Goal: Task Accomplishment & Management: Complete application form

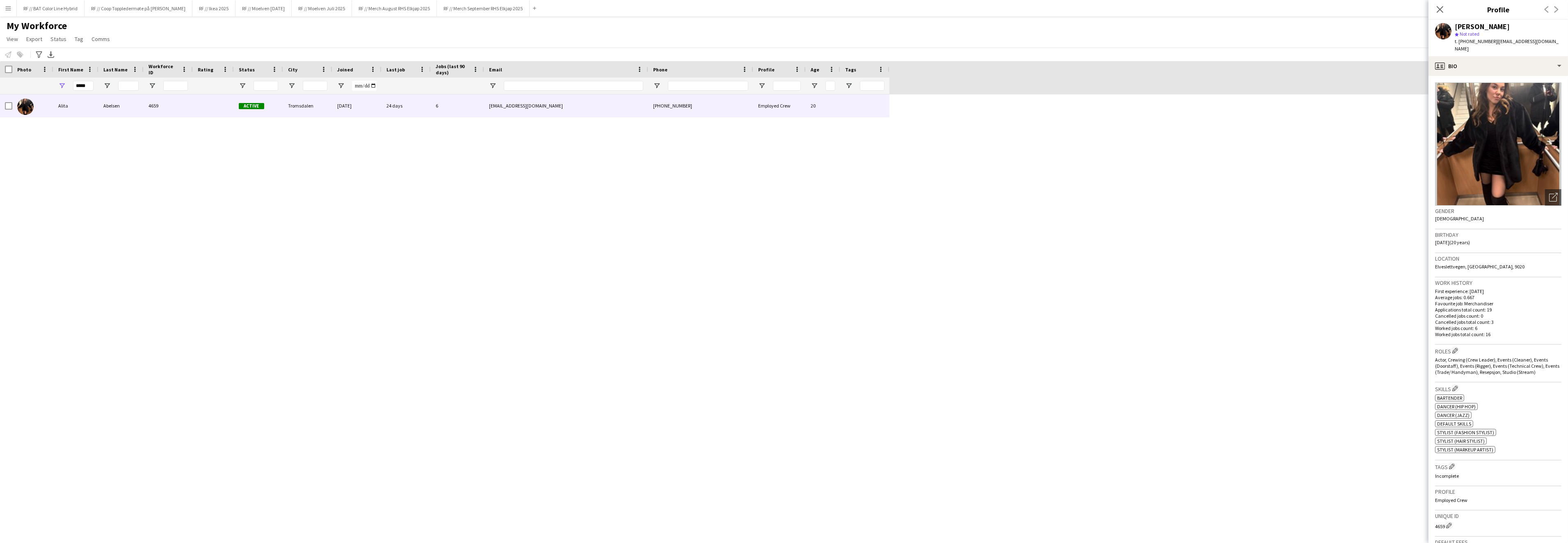
scroll to position [17, 0]
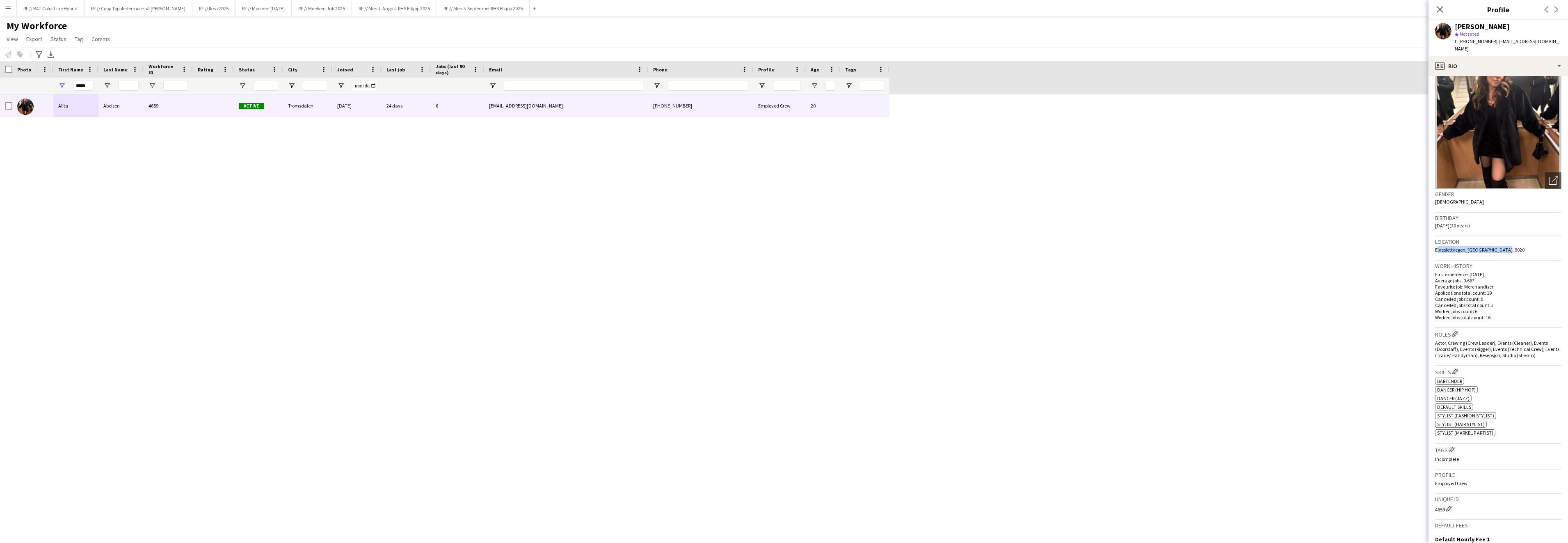
drag, startPoint x: 1503, startPoint y: 241, endPoint x: 1437, endPoint y: 240, distance: 66.0
click at [1433, 239] on app-crew-profile-bio "Open photos pop-in Gender [DEMOGRAPHIC_DATA] Birthday [DEMOGRAPHIC_DATA] (20 ye…" at bounding box center [1498, 309] width 139 height 467
copy span "Elveslettvegen, [GEOGRAPHIC_DATA], 9020"
click at [1480, 23] on div "[PERSON_NAME]" at bounding box center [1482, 27] width 55 height 7
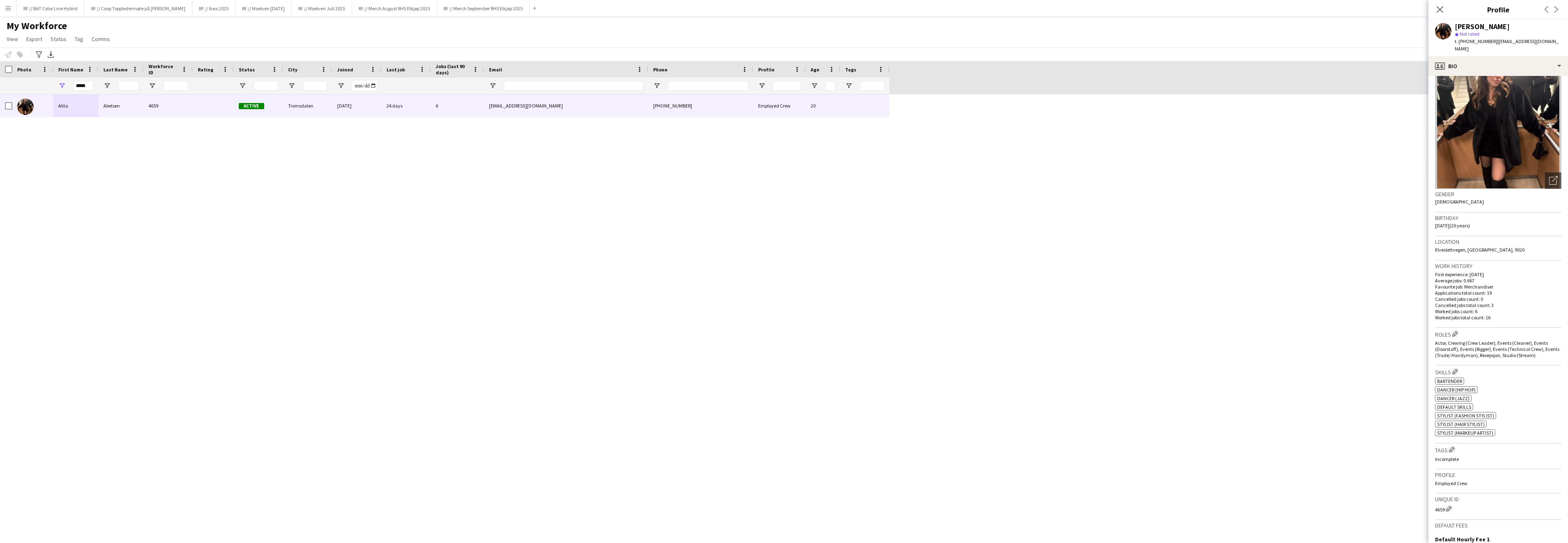
copy div "Abelsen"
drag, startPoint x: 1485, startPoint y: 41, endPoint x: 1466, endPoint y: 41, distance: 19.0
click at [1466, 41] on span "t. [PHONE_NUMBER]" at bounding box center [1476, 41] width 43 height 6
copy span "99252386"
click at [1472, 18] on div "Close pop-in Profile Previous Next" at bounding box center [1498, 10] width 139 height 19
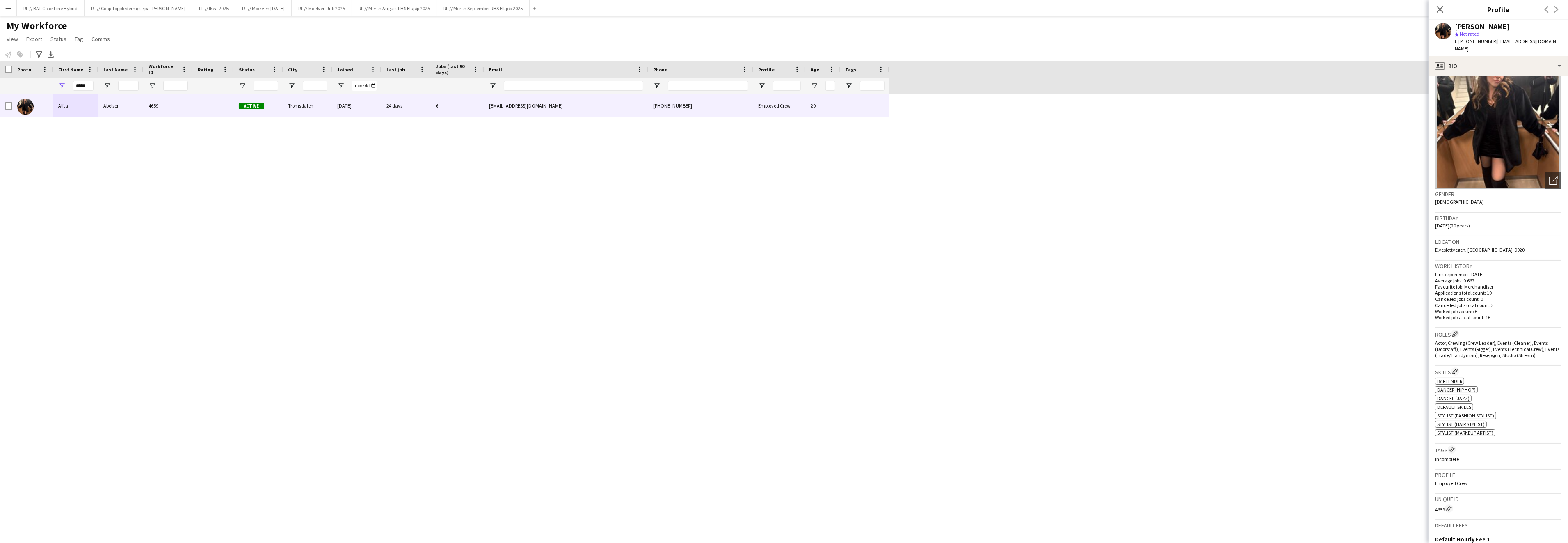
click at [1483, 23] on div "[PERSON_NAME]" at bounding box center [1482, 27] width 55 height 7
copy div "Abelsen"
drag, startPoint x: 1538, startPoint y: 41, endPoint x: 1488, endPoint y: 43, distance: 50.0
click at [1488, 43] on div "[PERSON_NAME] star Not rated t. [PHONE_NUMBER] | [EMAIL_ADDRESS][DOMAIN_NAME]" at bounding box center [1498, 38] width 139 height 37
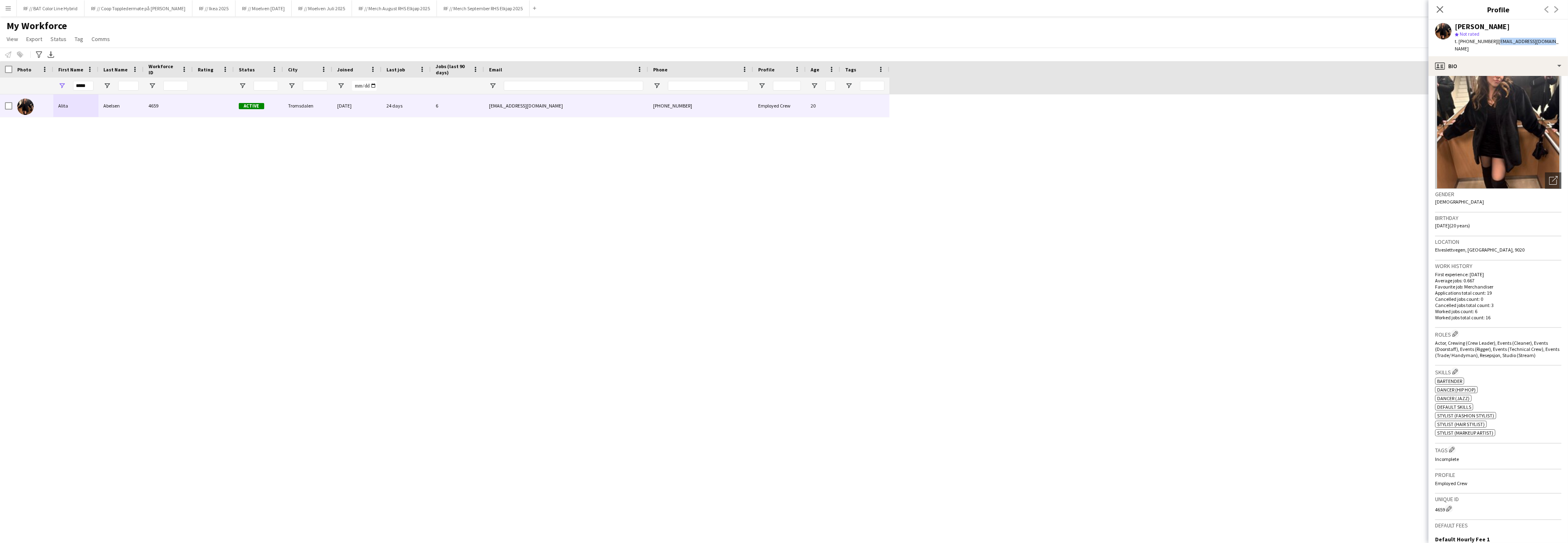
copy span "[EMAIL_ADDRESS][DOMAIN_NAME]"
click at [507, 12] on button "RF // Merch September RHS Elkjøp 2025 Close" at bounding box center [483, 9] width 93 height 16
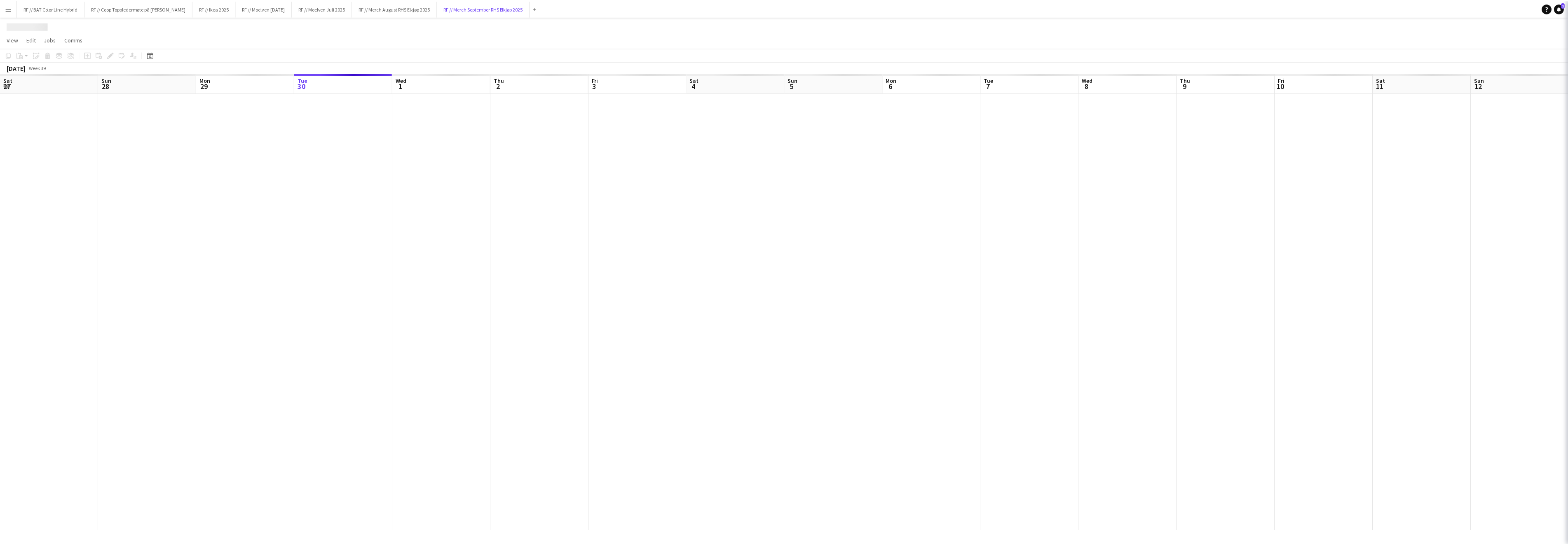
scroll to position [0, 196]
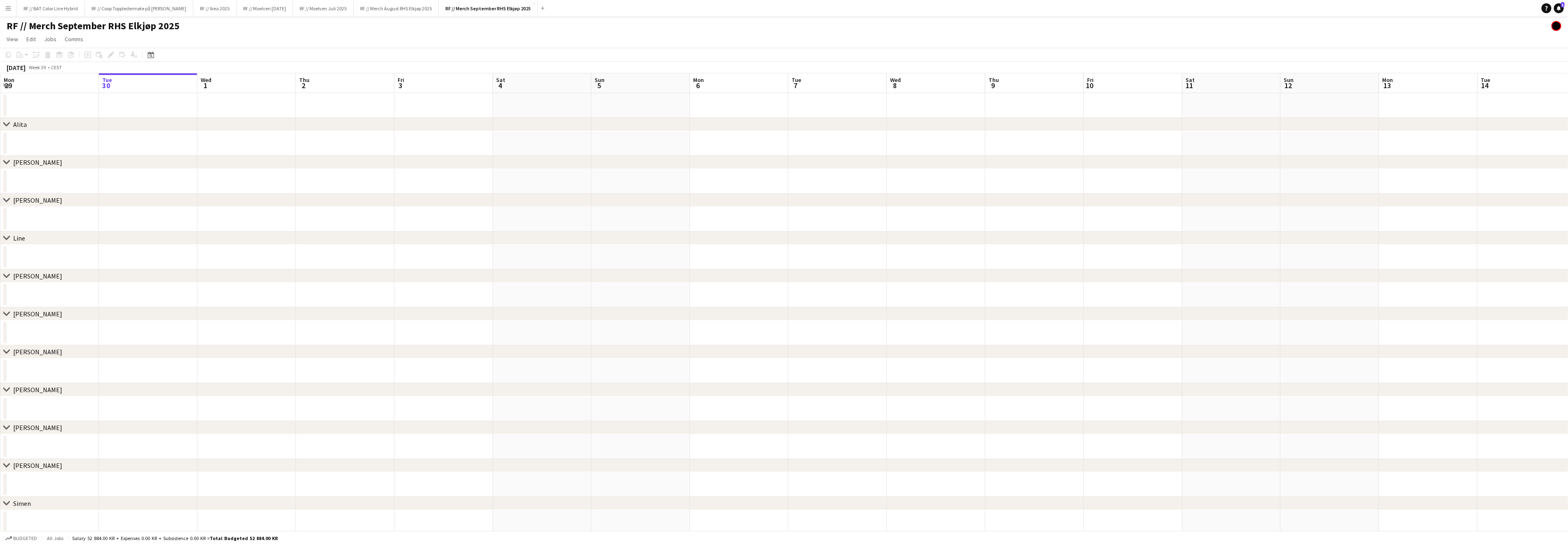
drag, startPoint x: 150, startPoint y: 194, endPoint x: 329, endPoint y: 200, distance: 179.1
click at [317, 199] on div "chevron-right [PERSON_NAME]" at bounding box center [784, 200] width 1568 height 13
drag, startPoint x: 220, startPoint y: 228, endPoint x: 447, endPoint y: 230, distance: 227.0
click at [444, 232] on div "chevron-right Line" at bounding box center [784, 238] width 1568 height 13
drag, startPoint x: 112, startPoint y: 257, endPoint x: 815, endPoint y: 257, distance: 703.0
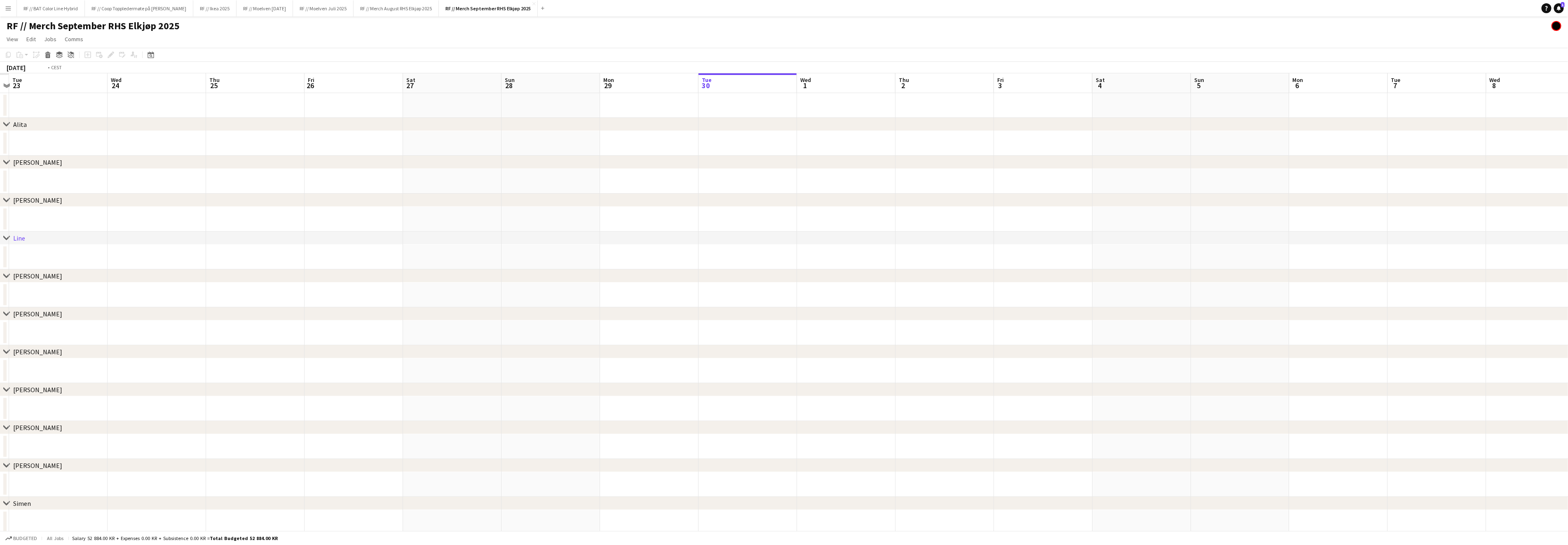
click at [815, 257] on app-calendar-viewport "Sun 21 Mon 22 Tue 23 Wed 24 Thu 25 Fri 26 Sat 27 Sun 28 Mon 29 Tue 30 Wed 1 Thu…" at bounding box center [784, 379] width 1568 height 613
drag, startPoint x: 53, startPoint y: 185, endPoint x: 672, endPoint y: 229, distance: 620.6
click at [668, 229] on app-calendar-viewport "Sat 20 Sun 21 Mon 22 Tue 23 Wed 24 Thu 25 Fri 26 Sat 27 Sun 28 Mon 29 Tue 30 We…" at bounding box center [784, 379] width 1568 height 613
drag, startPoint x: 263, startPoint y: 320, endPoint x: 385, endPoint y: 280, distance: 128.4
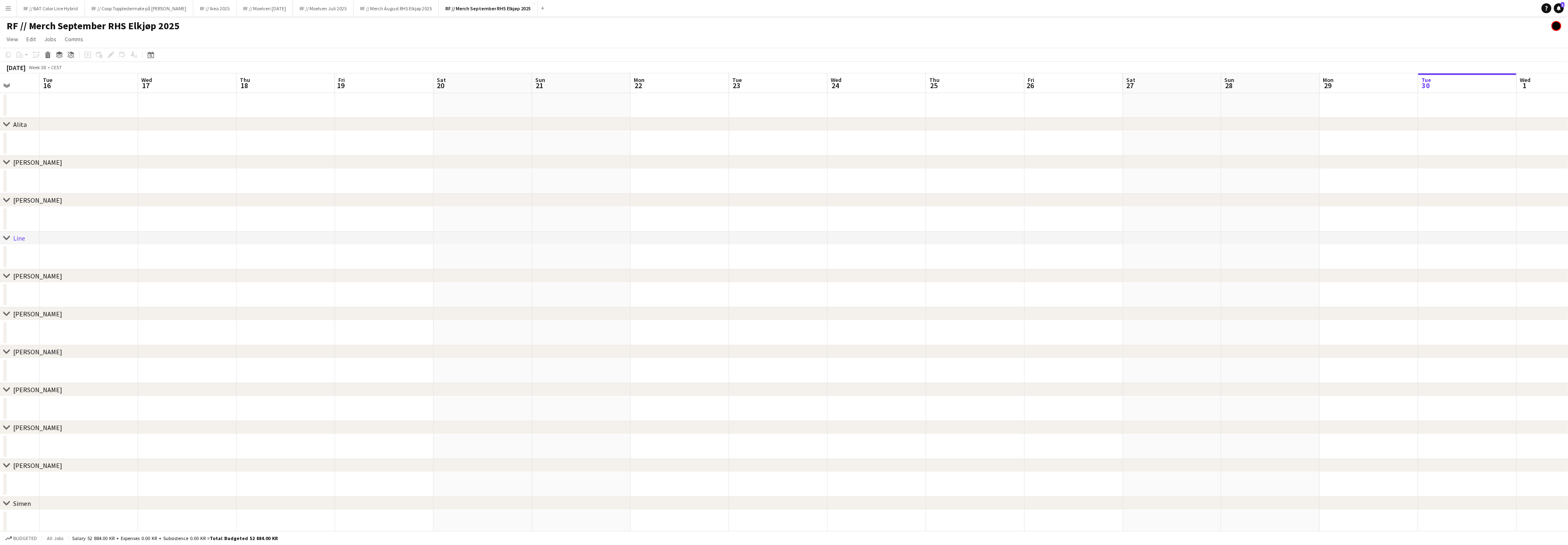
click at [600, 324] on div "chevron-right Alita chevron-right [PERSON_NAME] chevron-right [PERSON_NAME] che…" at bounding box center [784, 379] width 1568 height 613
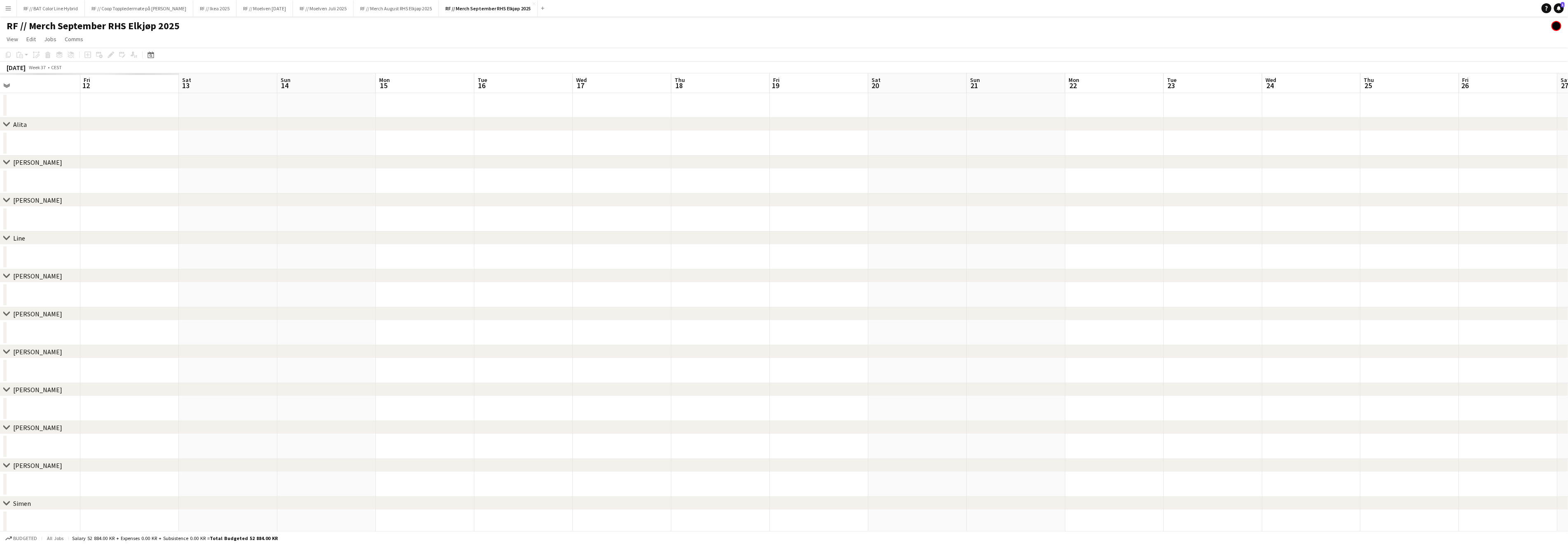
scroll to position [0, 215]
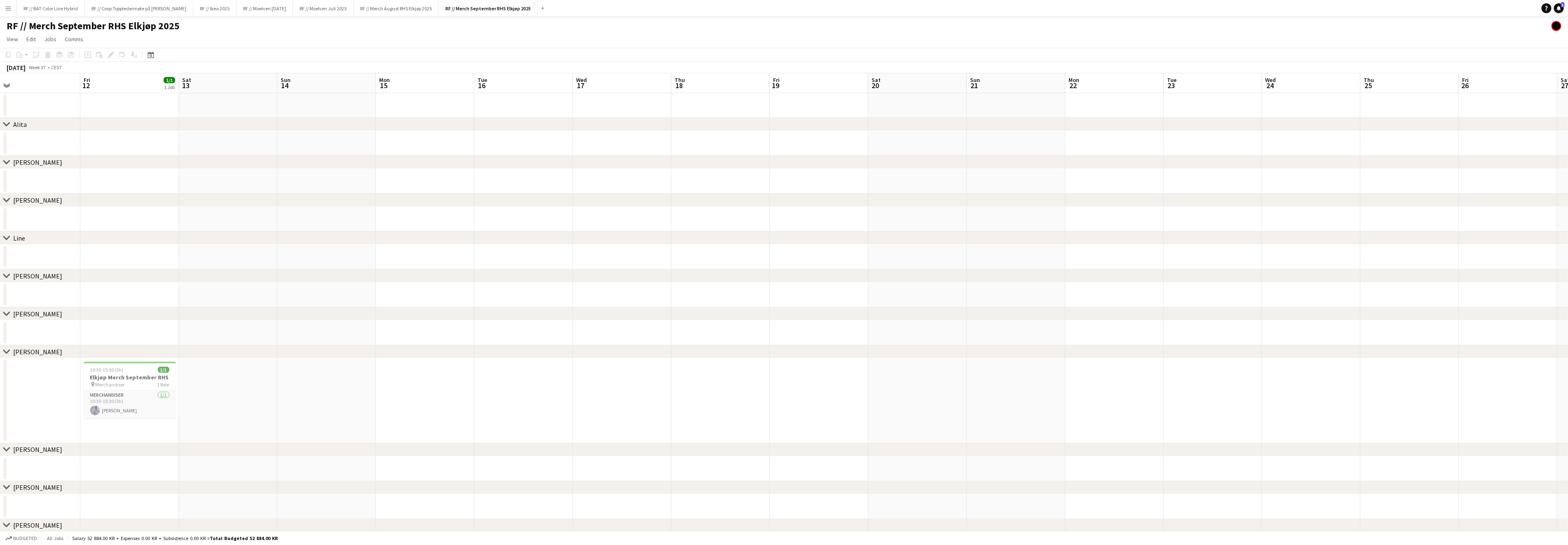
drag, startPoint x: 75, startPoint y: 215, endPoint x: 1084, endPoint y: 254, distance: 1009.8
click at [1114, 243] on div "chevron-right Alita chevron-right [PERSON_NAME] chevron-right [PERSON_NAME] che…" at bounding box center [784, 439] width 1568 height 733
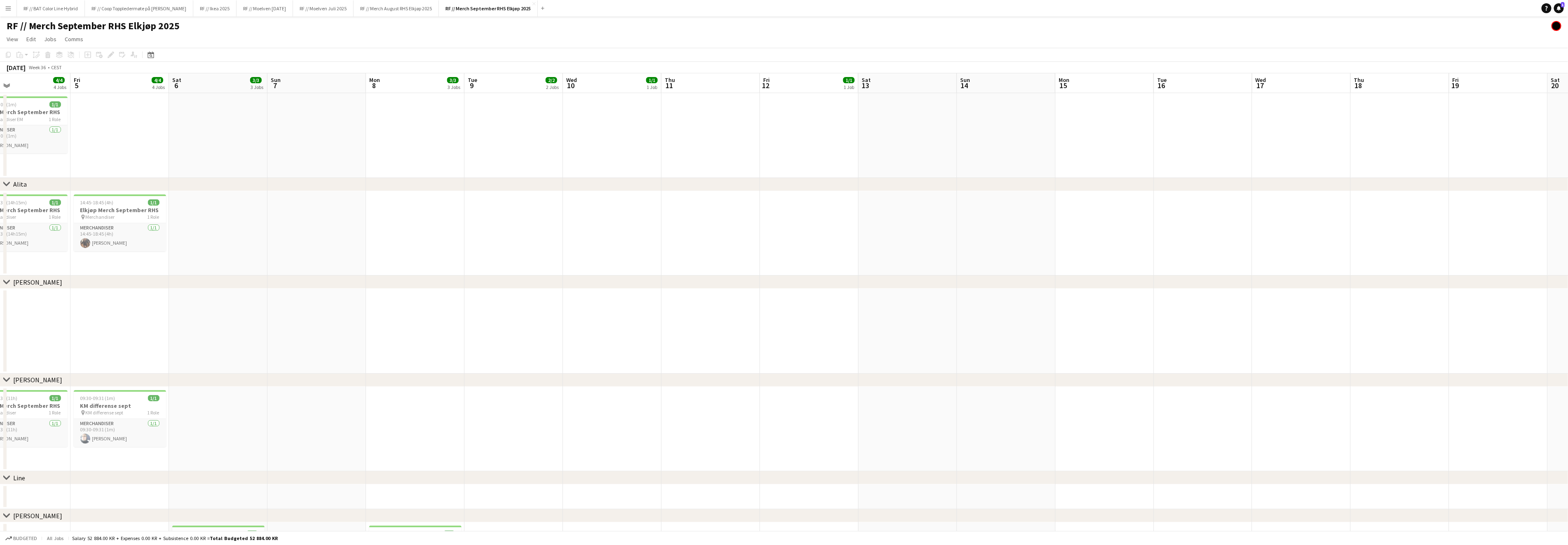
drag, startPoint x: 128, startPoint y: 209, endPoint x: 806, endPoint y: 221, distance: 678.1
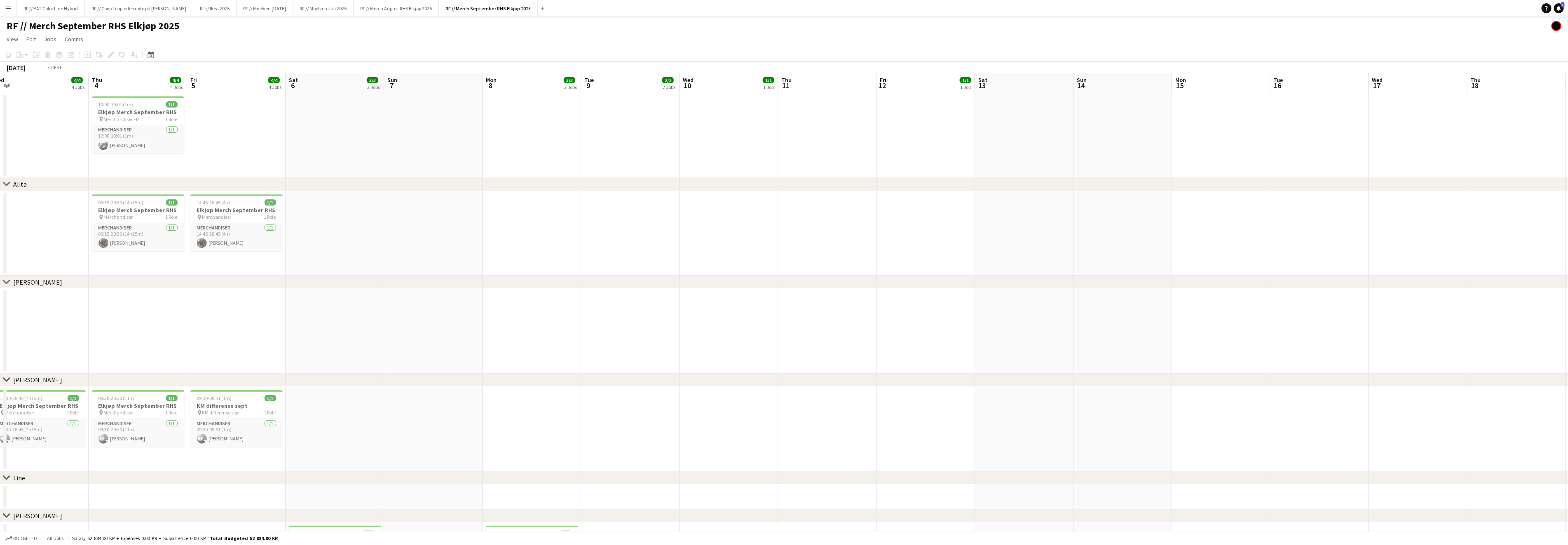
scroll to position [0, 189]
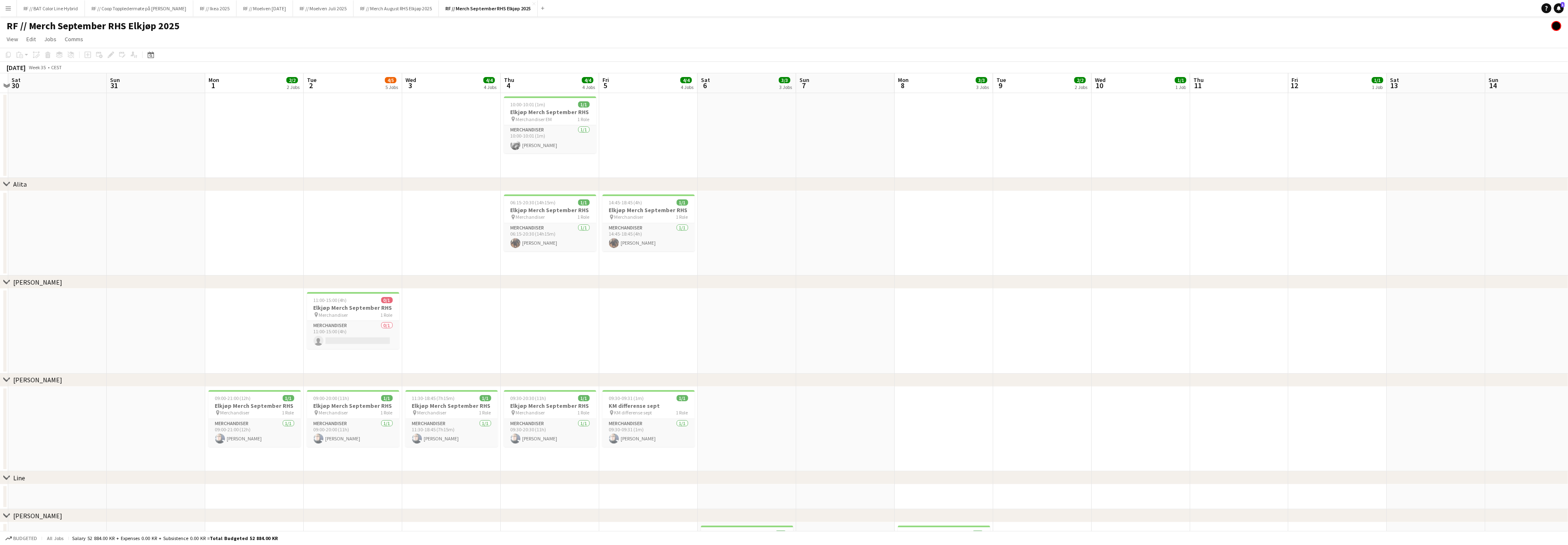
drag, startPoint x: 406, startPoint y: 238, endPoint x: 906, endPoint y: 232, distance: 500.0
click at [535, 140] on app-card-role "Merchandiser [DATE] 10:00-10:01 (1m) [PERSON_NAME]" at bounding box center [550, 139] width 92 height 28
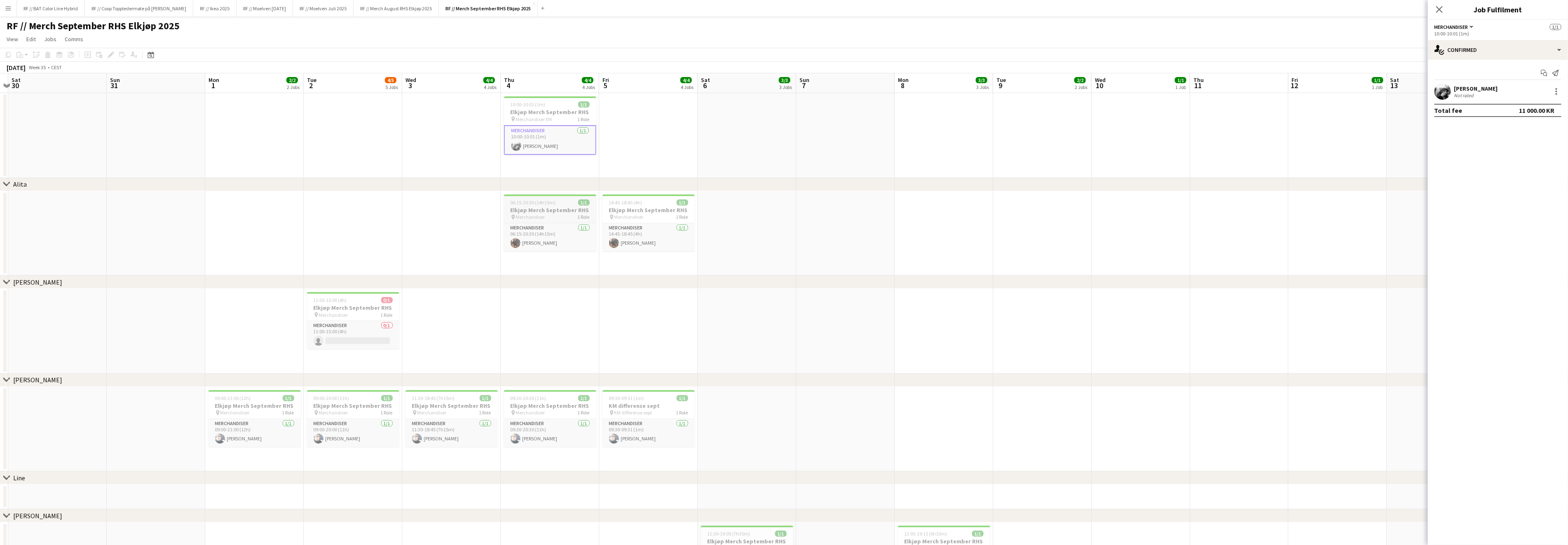
click at [555, 207] on h3 "Elkjøp Merch September RHS" at bounding box center [550, 210] width 92 height 7
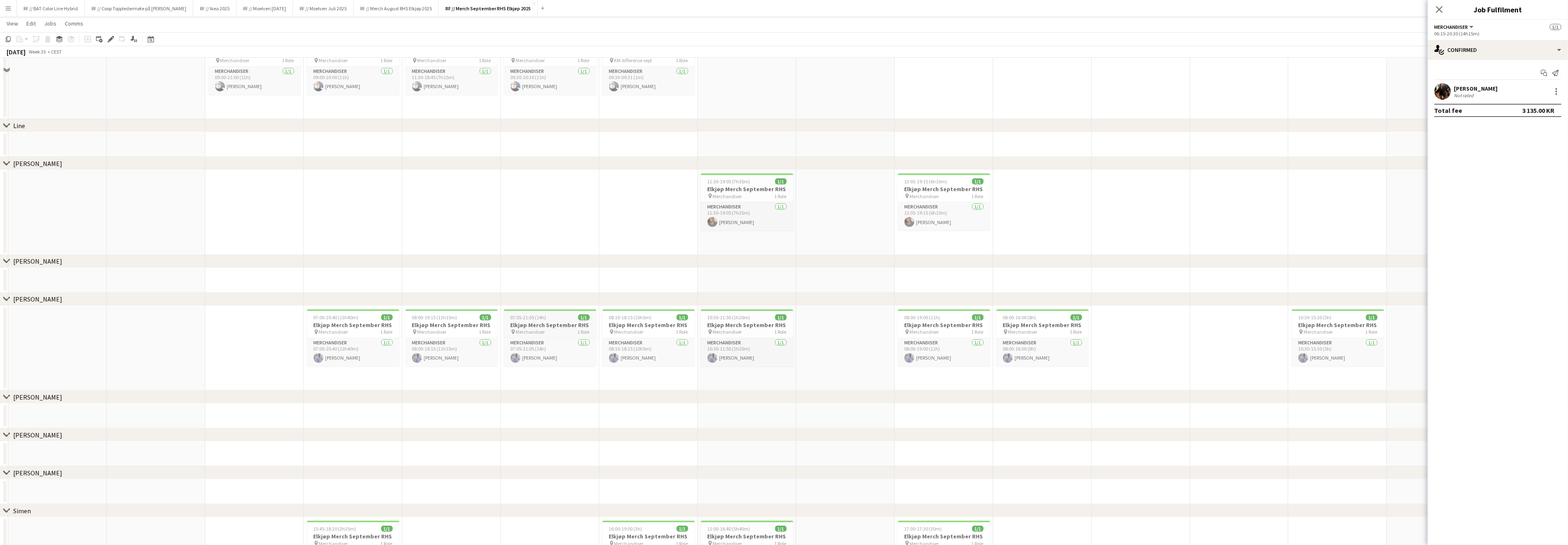
scroll to position [373, 0]
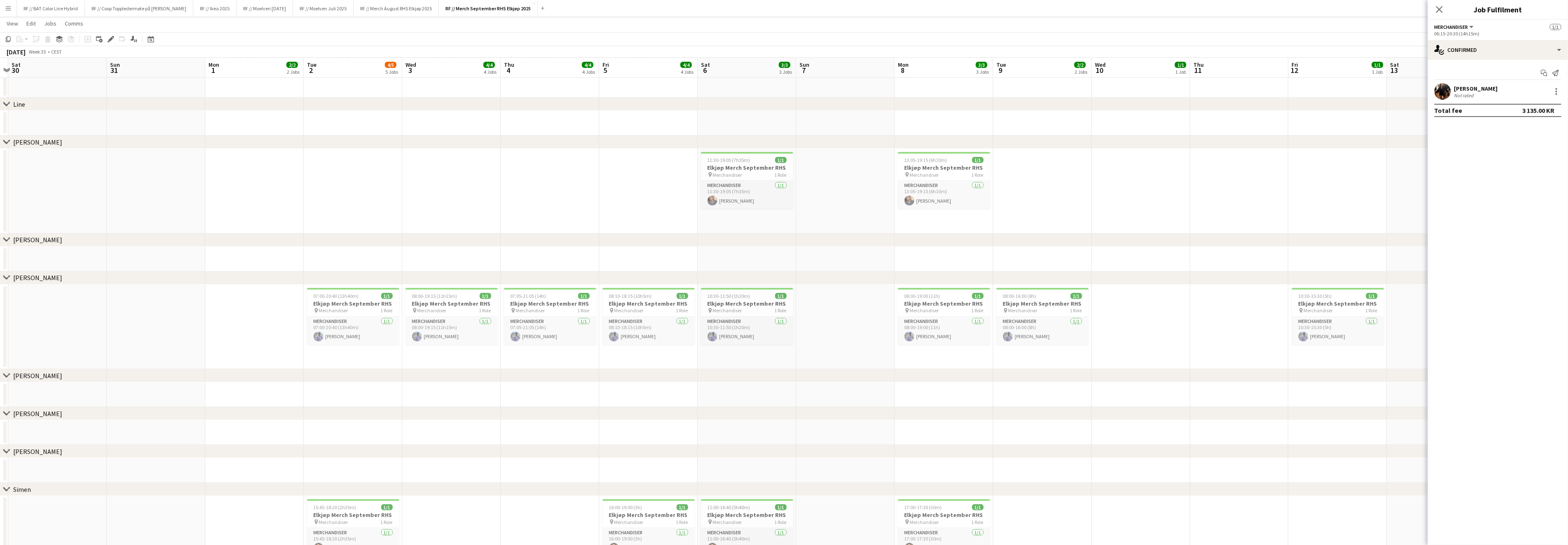
click at [520, 396] on app-date-cell at bounding box center [550, 394] width 98 height 24
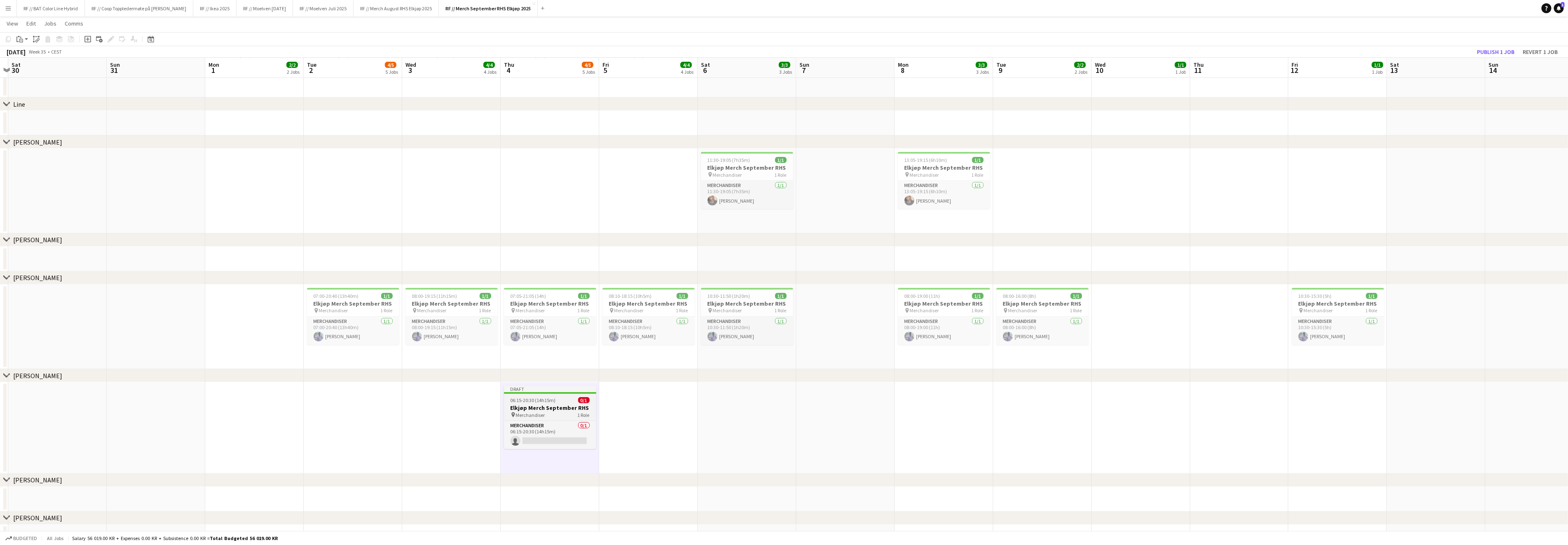
click at [542, 406] on h3 "Elkjøp Merch September RHS" at bounding box center [550, 408] width 92 height 7
click at [112, 40] on icon "Edit" at bounding box center [111, 39] width 7 height 7
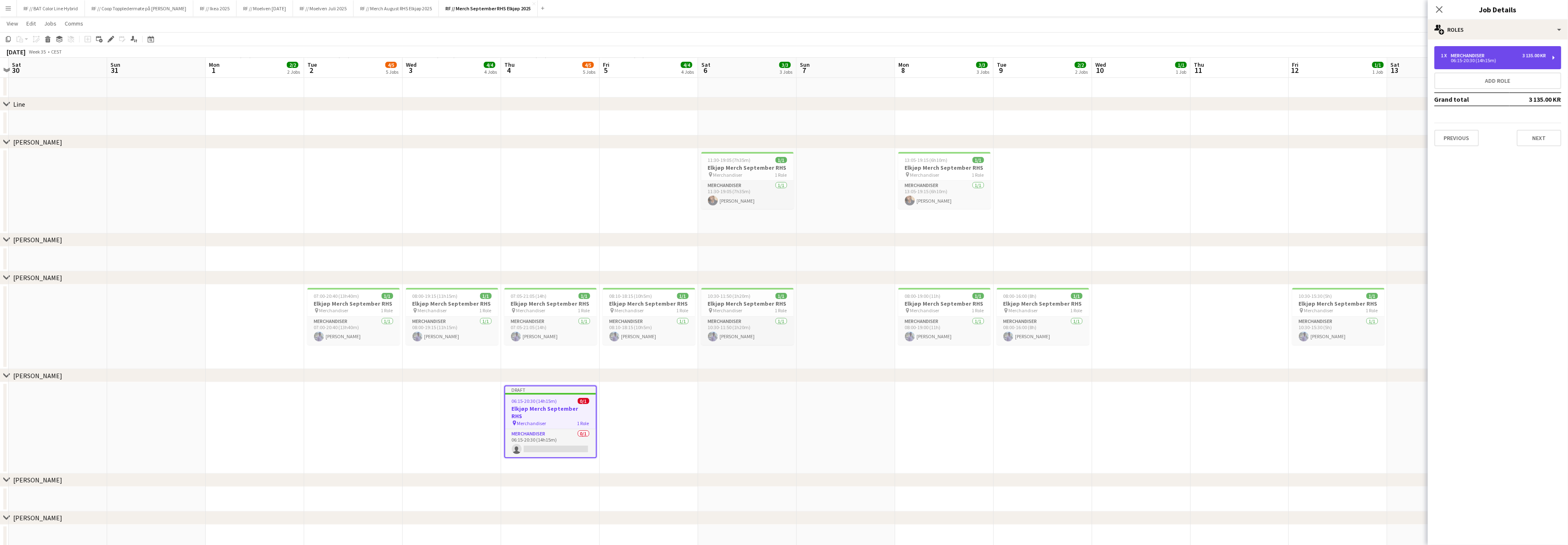
click at [1468, 59] on div "06:15-20:30 (14h15m)" at bounding box center [1493, 60] width 105 height 4
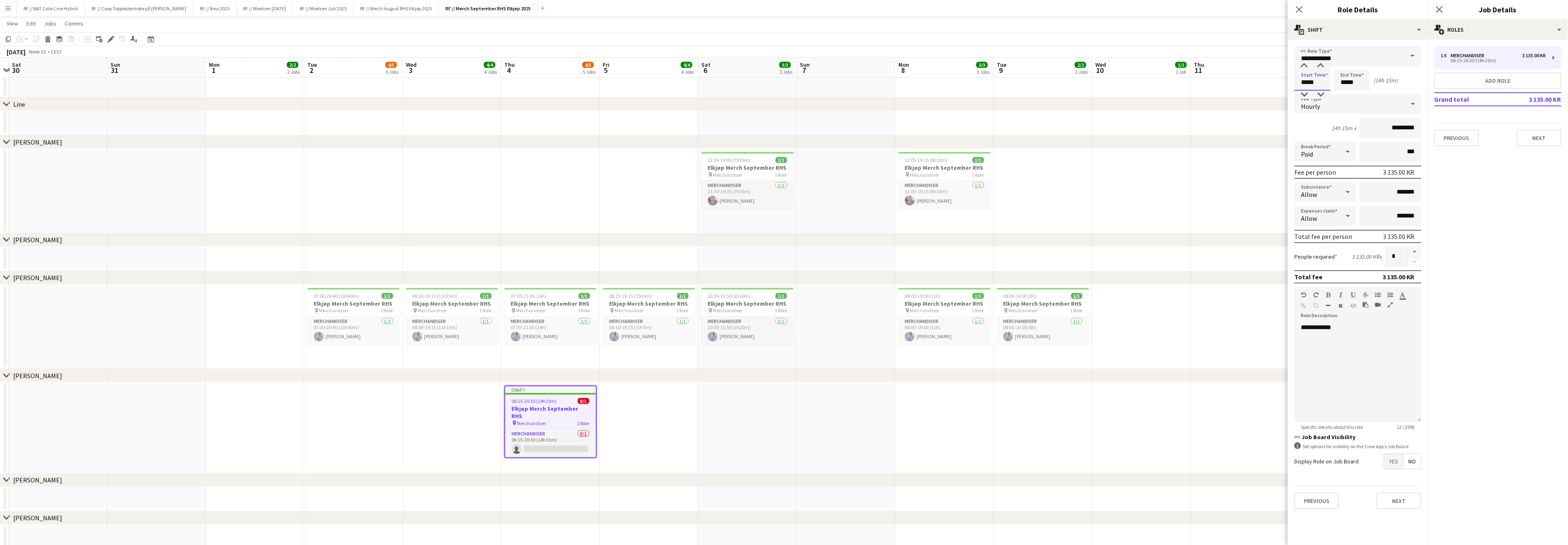
drag, startPoint x: 1323, startPoint y: 82, endPoint x: 1242, endPoint y: 78, distance: 81.1
click at [1242, 78] on body "Menu Boards Boards Boards All jobs Status Workforce Workforce My Workforce Recr…" at bounding box center [784, 280] width 1568 height 1305
type input "*****"
click at [1391, 125] on input "*********" at bounding box center [1390, 128] width 62 height 21
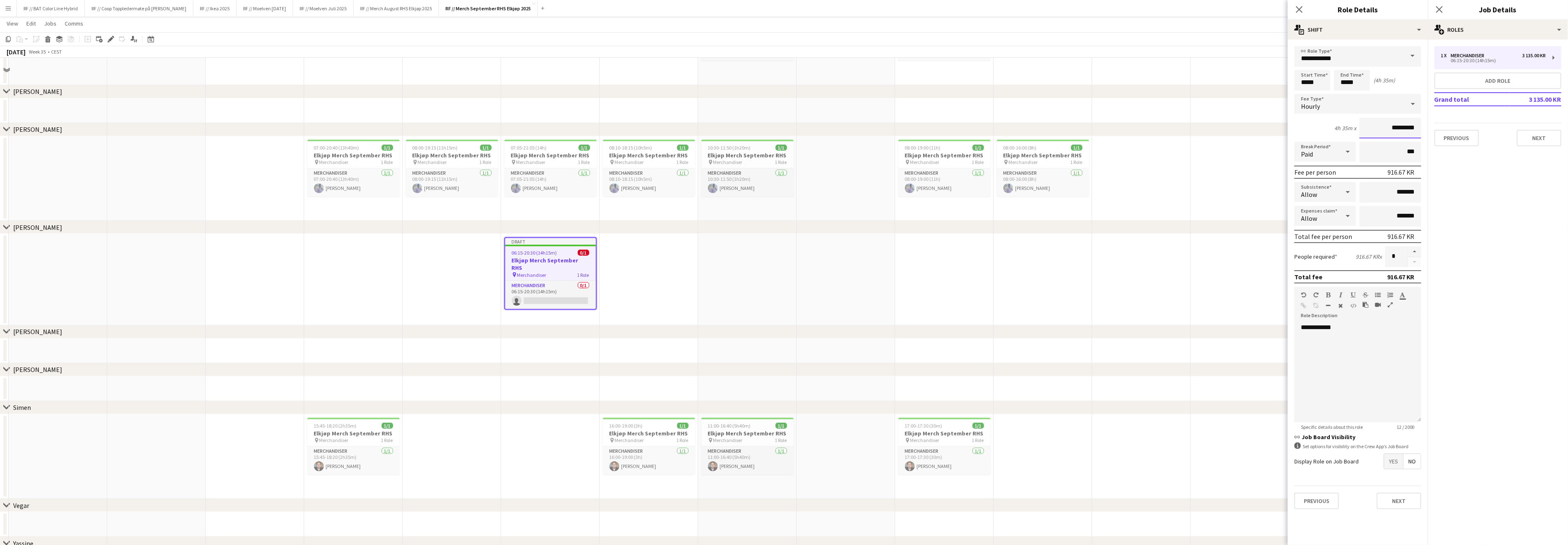
scroll to position [529, 0]
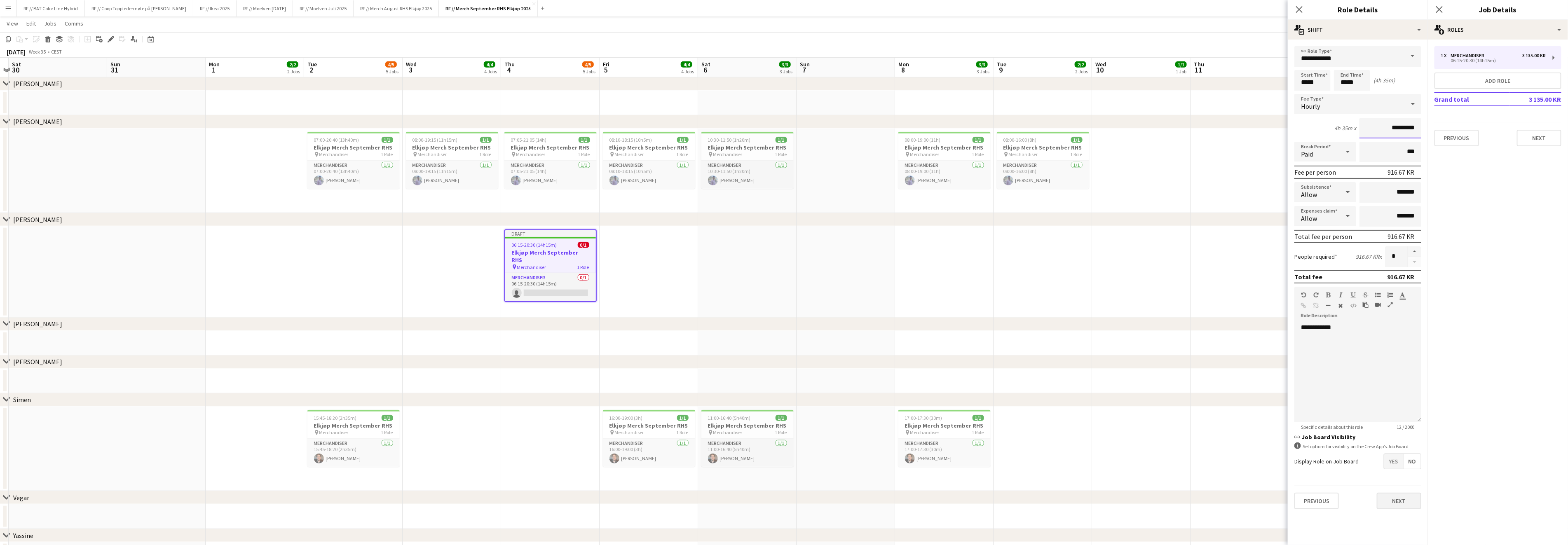
type input "*********"
click at [1400, 495] on button "Next" at bounding box center [1399, 500] width 45 height 16
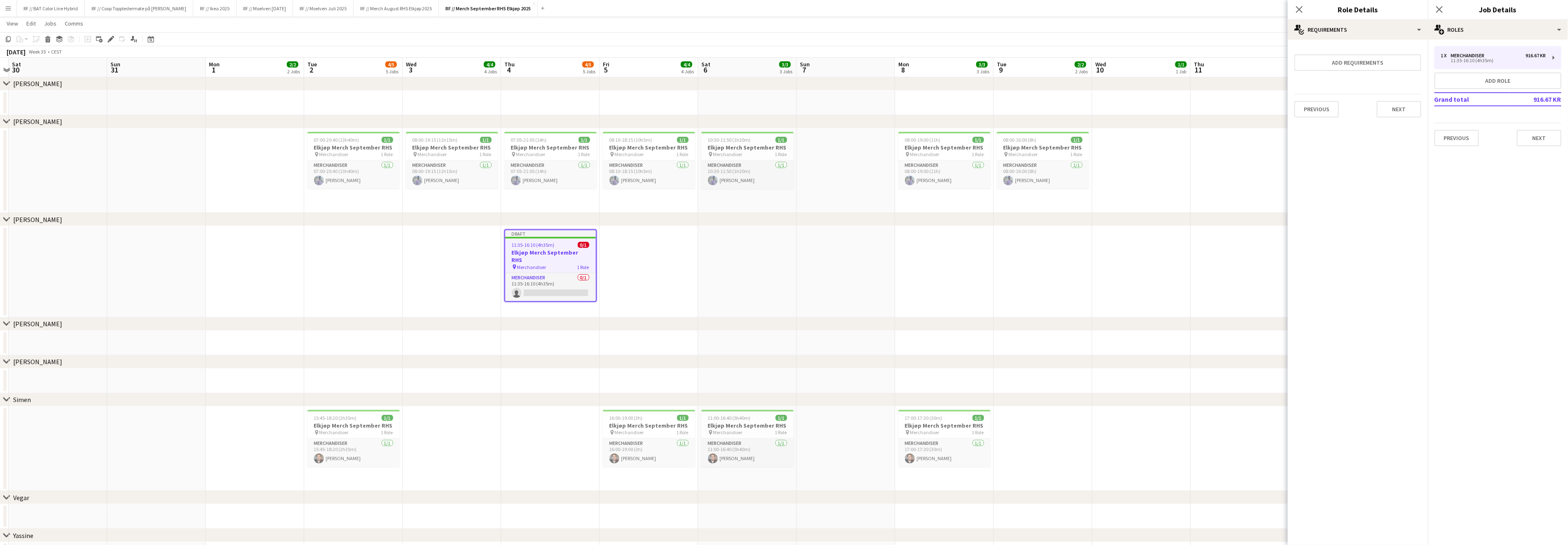
click at [915, 265] on app-date-cell at bounding box center [944, 272] width 98 height 92
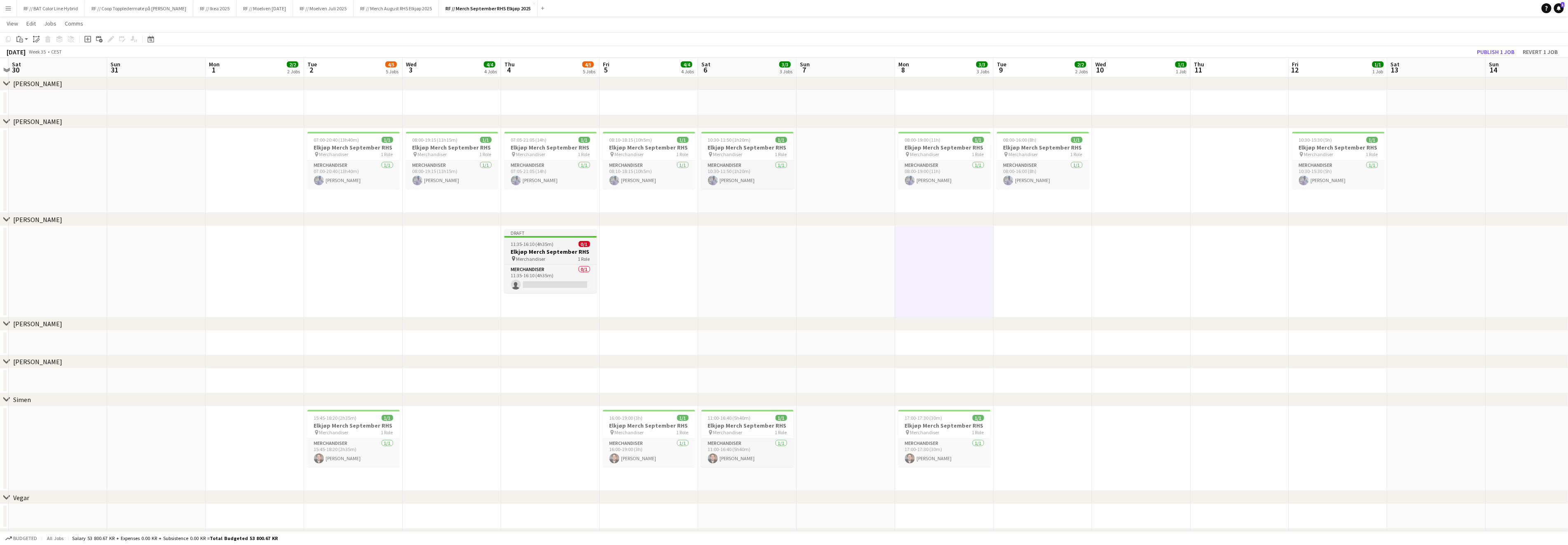
click at [556, 257] on div "pin Merchandiser 1 Role" at bounding box center [550, 258] width 92 height 7
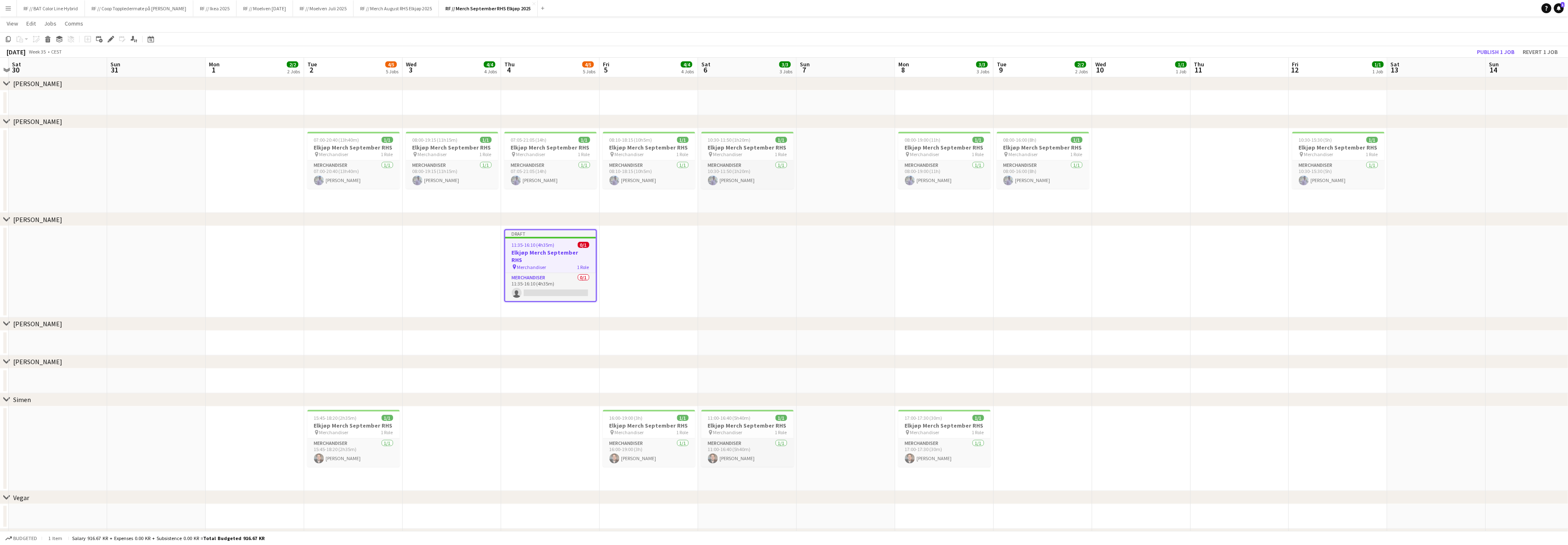
click at [662, 248] on app-date-cell at bounding box center [649, 272] width 98 height 92
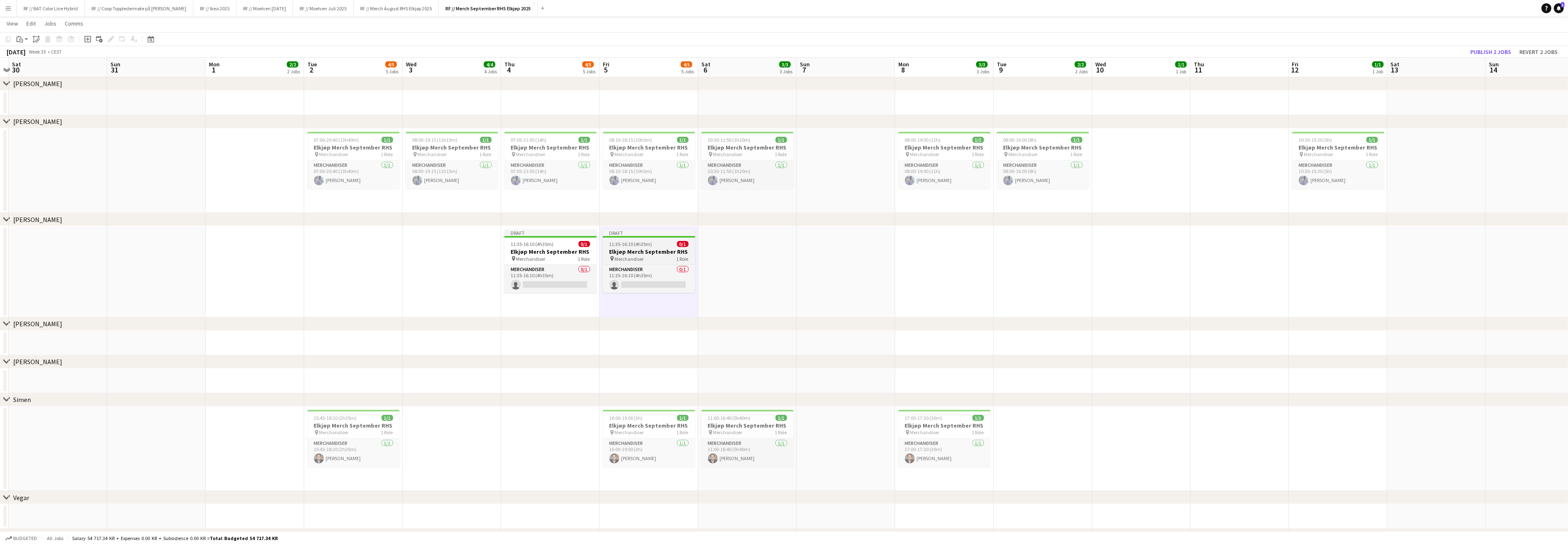
click at [645, 247] on app-job-card "Draft 11:35-16:10 (4h35m) 0/1 Elkjøp Merch September RHS pin Merchandiser 1 Rol…" at bounding box center [649, 261] width 92 height 64
click at [112, 38] on icon "Edit" at bounding box center [111, 39] width 7 height 7
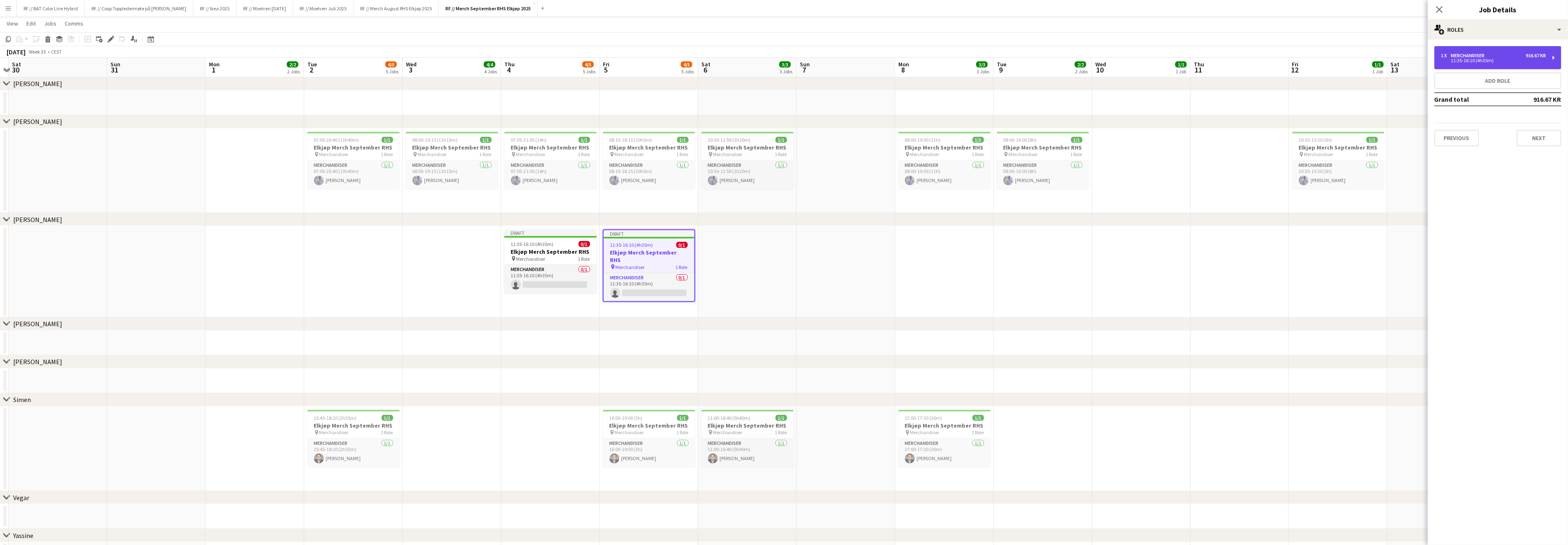
click at [1489, 53] on div "1 x Merchandiser 916.67 KR" at bounding box center [1493, 55] width 105 height 5
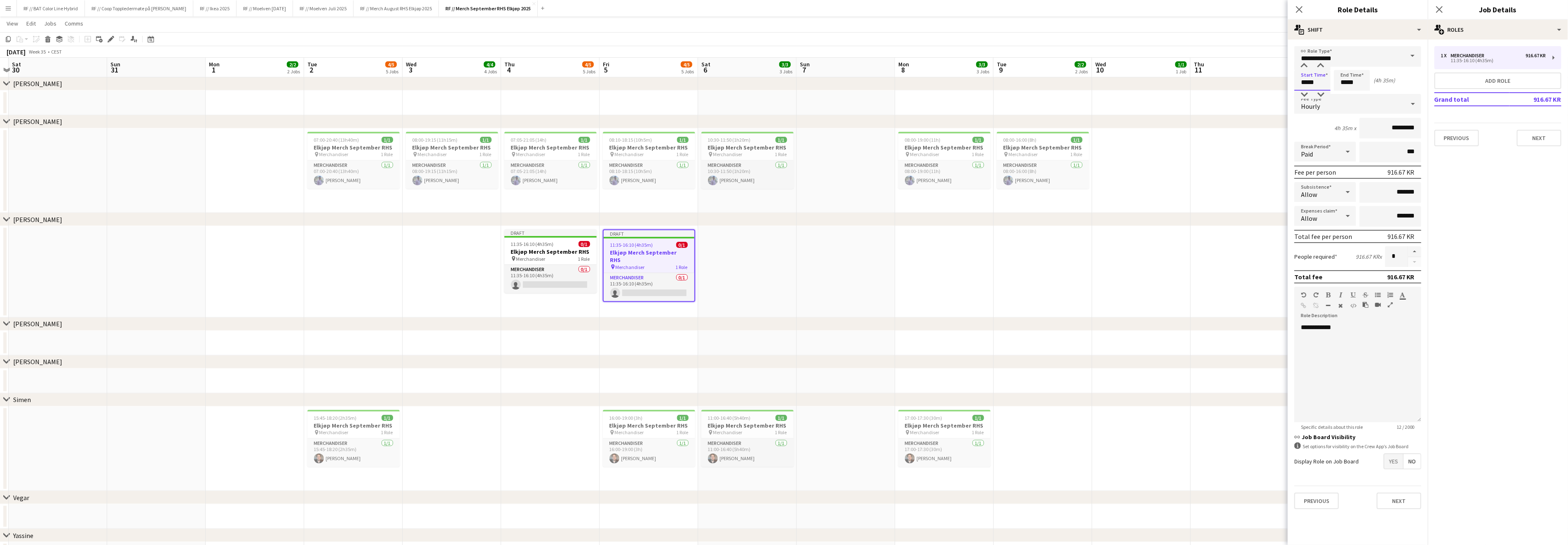
drag, startPoint x: 1316, startPoint y: 83, endPoint x: 1290, endPoint y: 79, distance: 26.3
click at [1292, 80] on form "**********" at bounding box center [1357, 280] width 140 height 469
type input "*****"
click at [1408, 497] on button "Next" at bounding box center [1399, 500] width 45 height 16
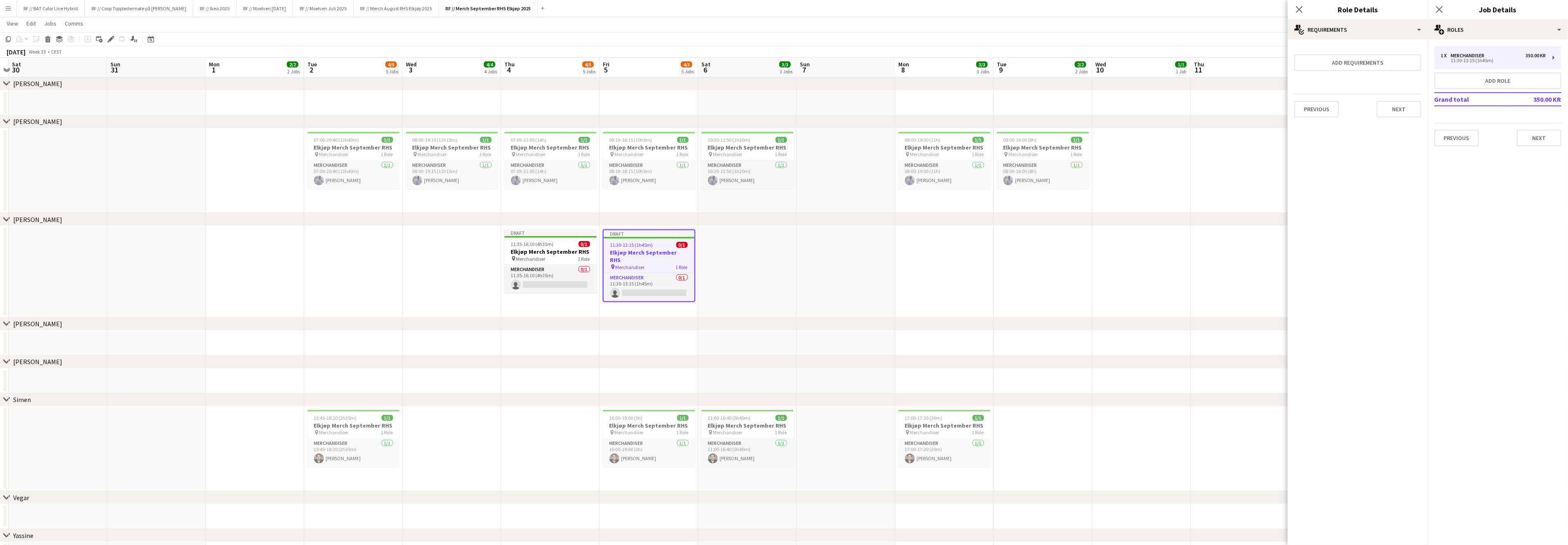
click at [729, 260] on app-date-cell at bounding box center [747, 272] width 98 height 92
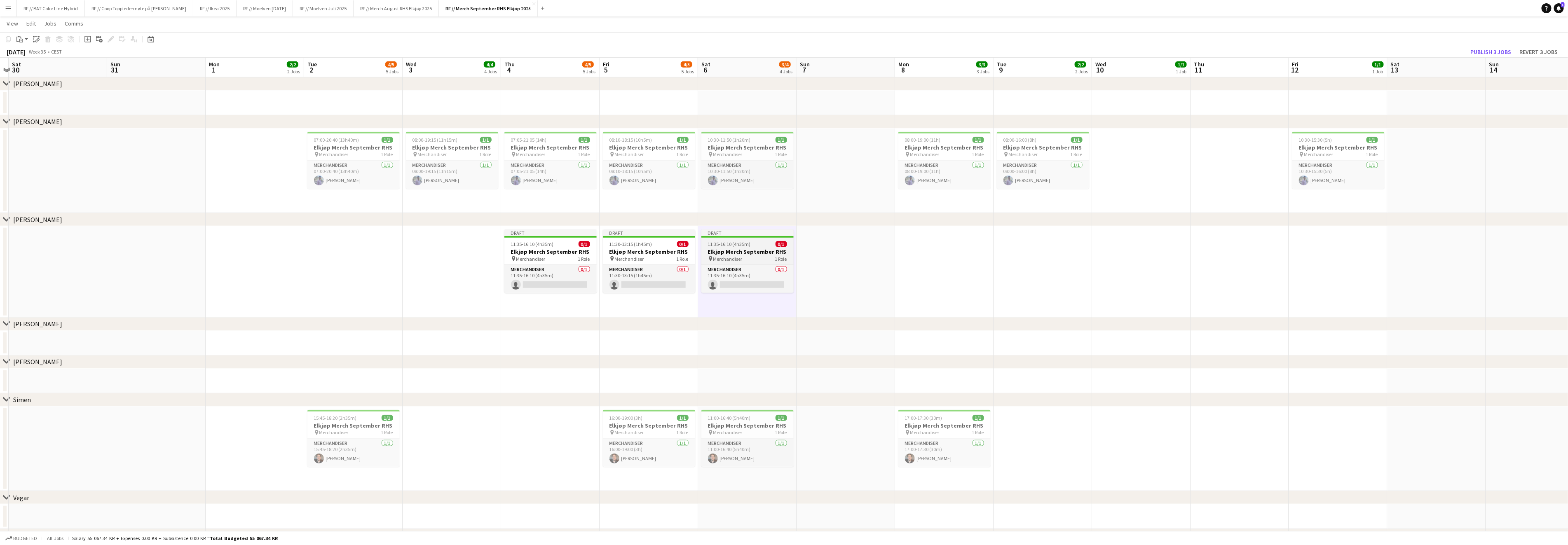
click at [727, 248] on h3 "Elkjøp Merch September RHS" at bounding box center [747, 252] width 92 height 7
click at [111, 40] on icon "Edit" at bounding box center [111, 39] width 7 height 7
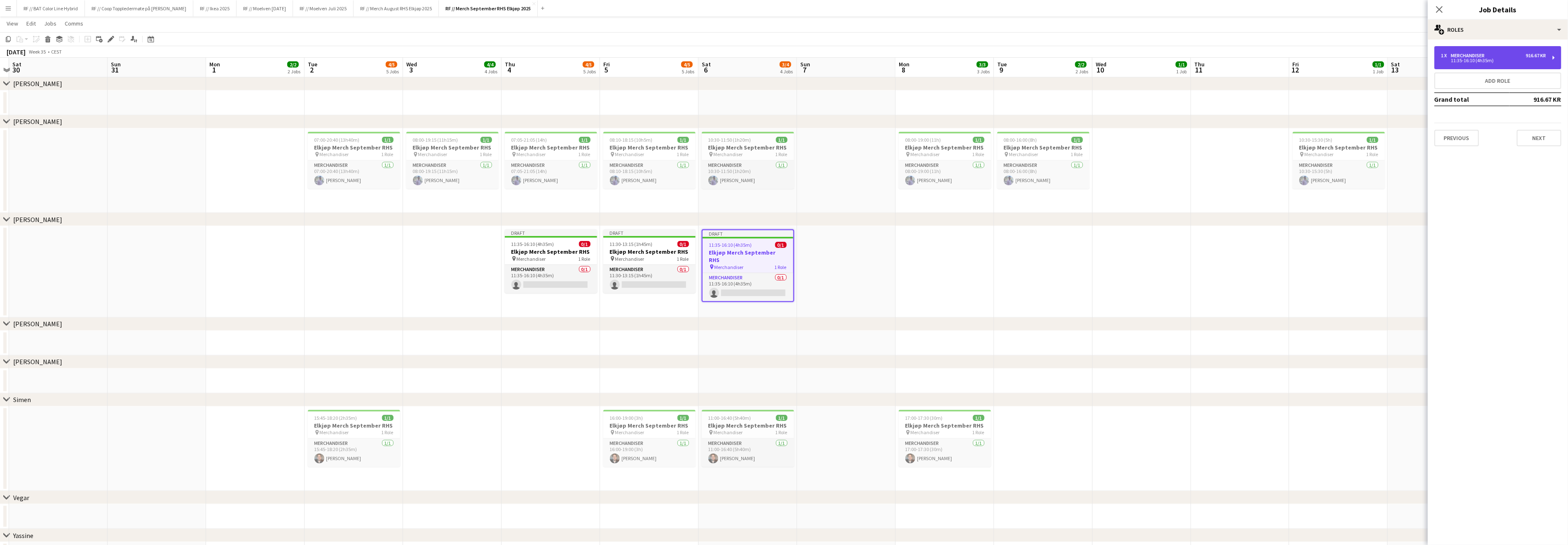
click at [1502, 53] on div "1 x Merchandiser 916.67 KR" at bounding box center [1493, 55] width 105 height 5
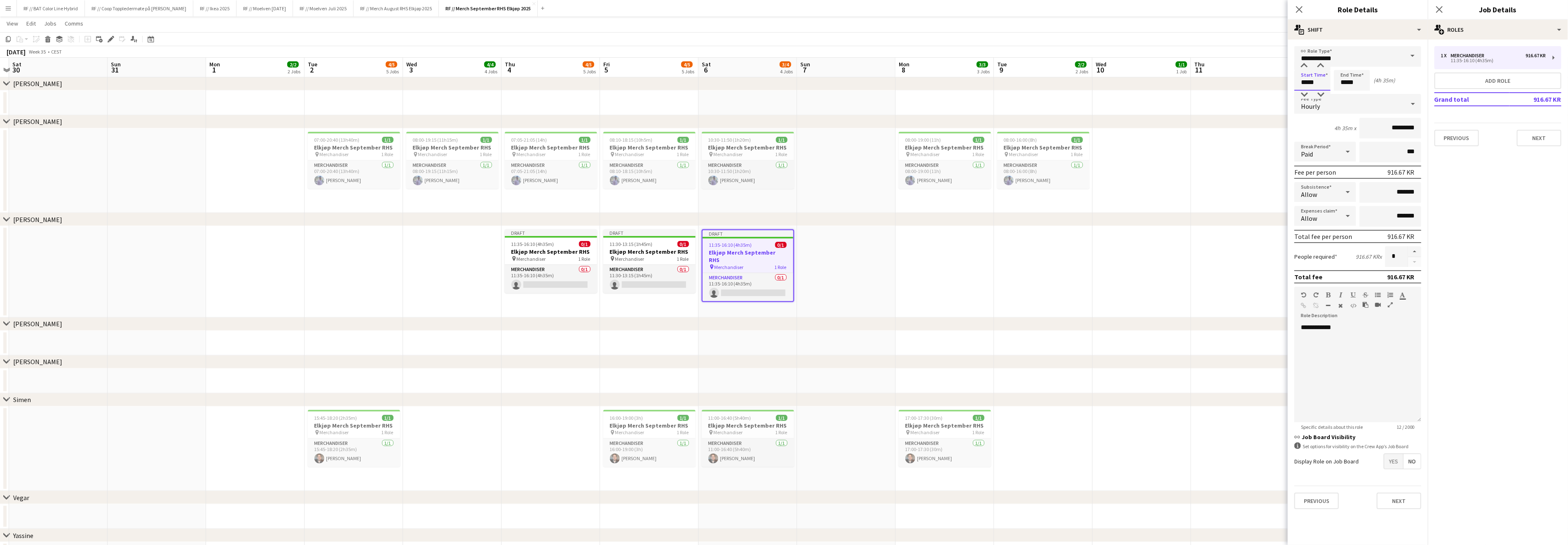
drag, startPoint x: 1321, startPoint y: 84, endPoint x: 1257, endPoint y: 80, distance: 64.1
click at [1259, 81] on body "Menu Boards Boards Boards All jobs Status Workforce Workforce My Workforce Recr…" at bounding box center [784, 124] width 1568 height 1305
type input "*****"
click button "Next" at bounding box center [1399, 500] width 45 height 16
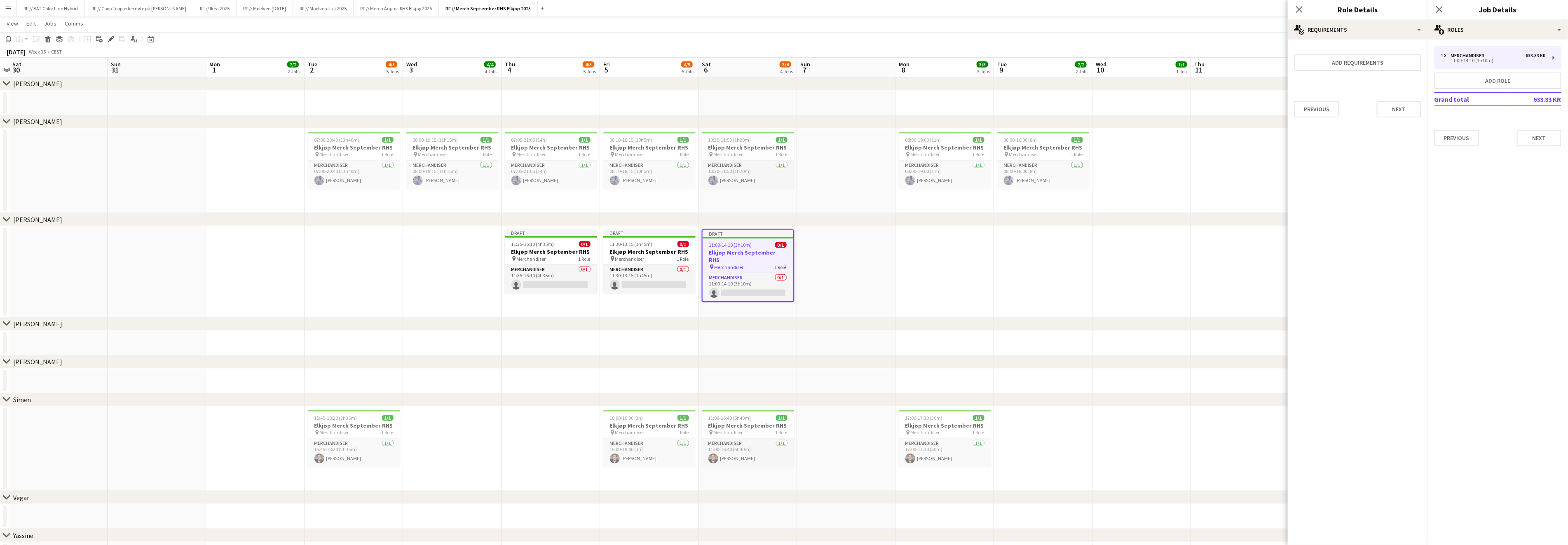
click at [898, 282] on app-date-cell at bounding box center [944, 272] width 98 height 92
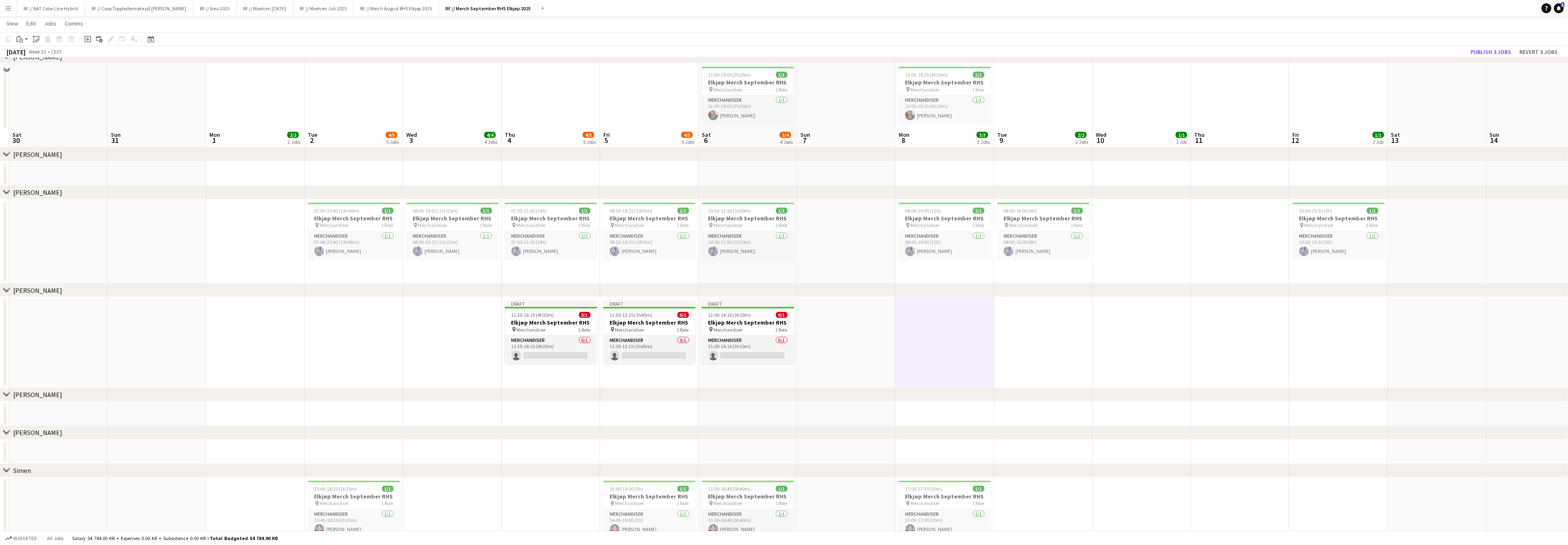
scroll to position [0, 0]
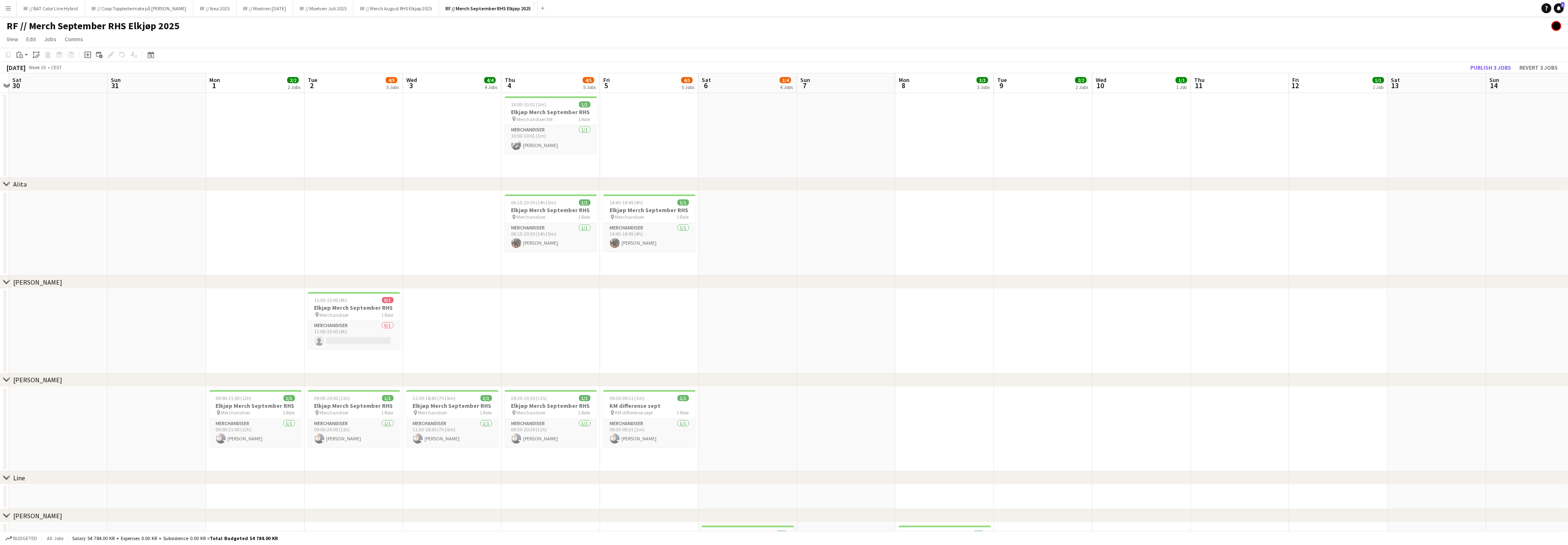
click at [12, 7] on button "Menu" at bounding box center [8, 8] width 17 height 16
click at [583, 288] on app-date-cell at bounding box center [550, 331] width 98 height 85
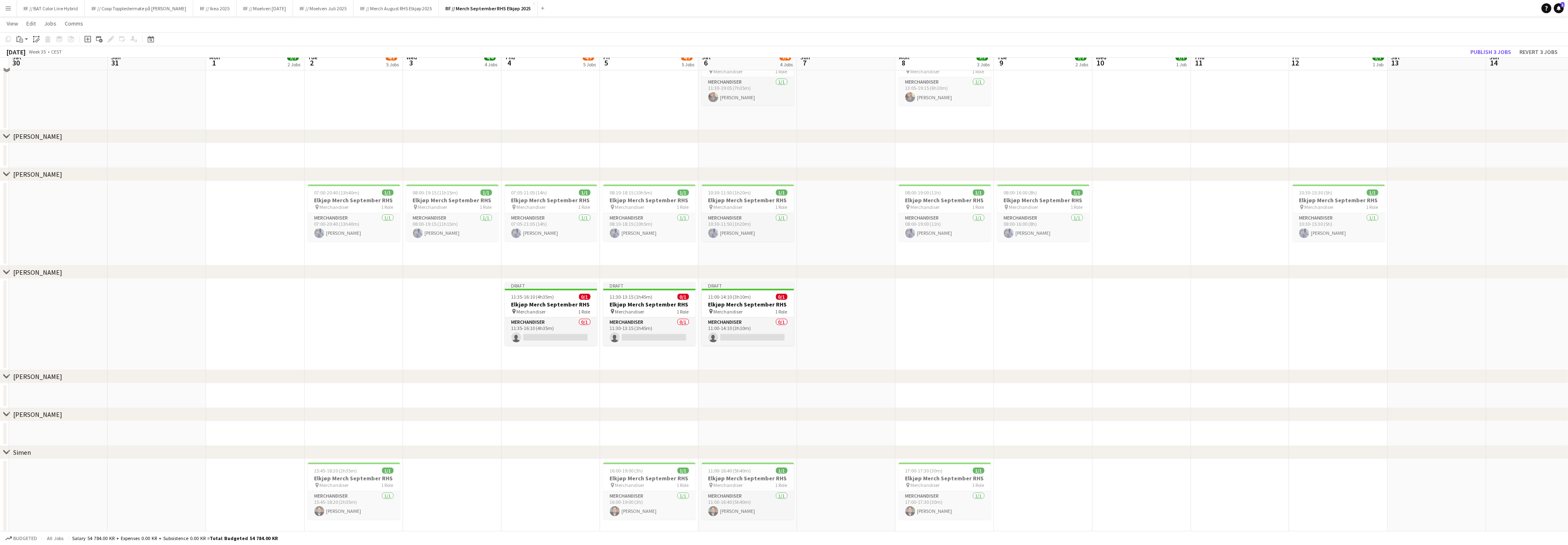
scroll to position [500, 0]
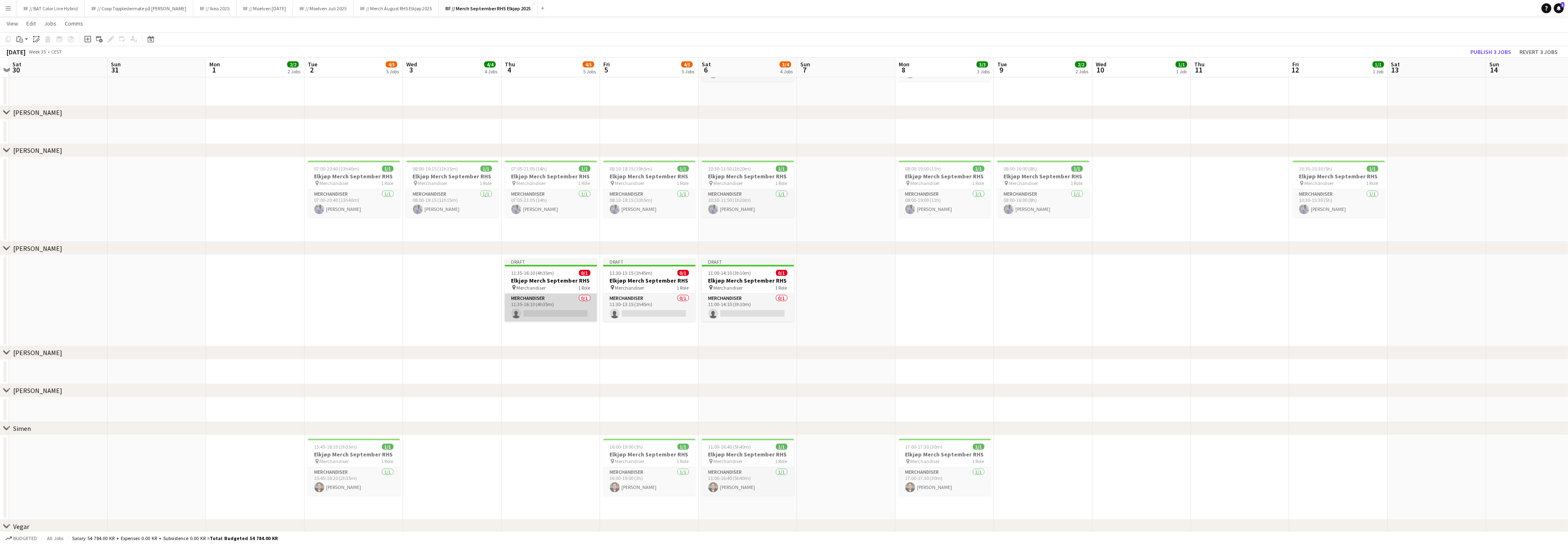
click at [550, 310] on app-card-role "Merchandiser 0/1 11:35-16:10 (4h35m) single-neutral-actions" at bounding box center [551, 308] width 92 height 28
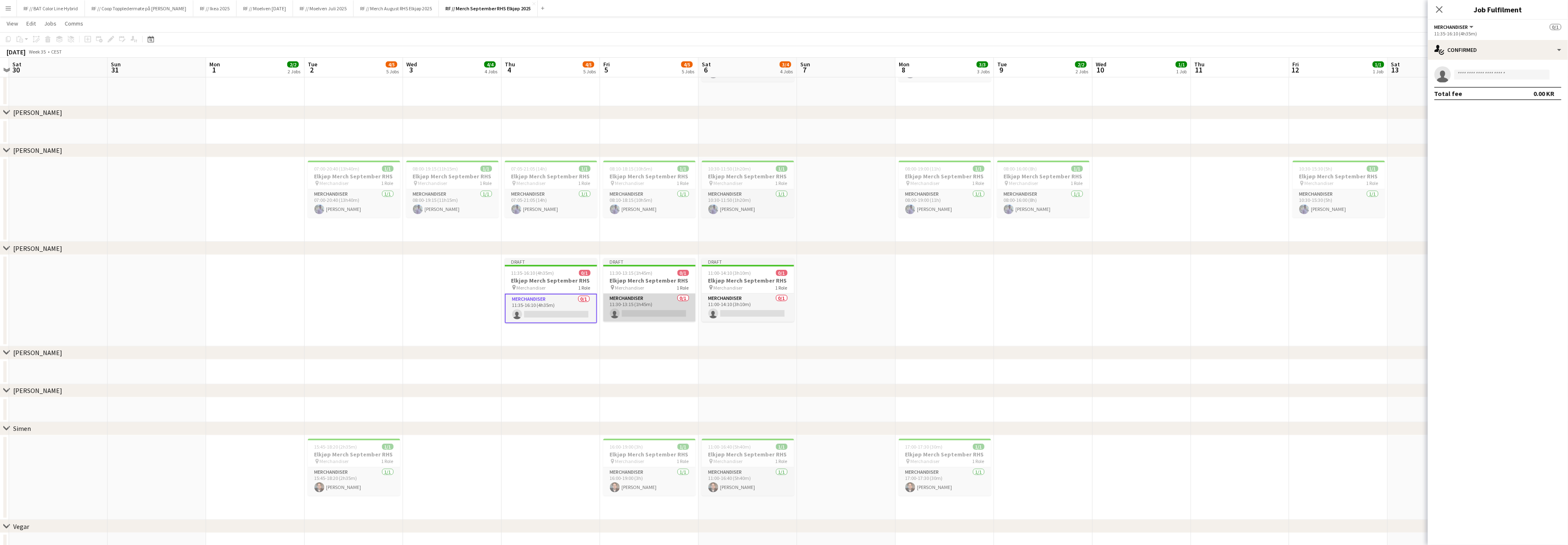
click at [650, 319] on app-card-role "Merchandiser 0/1 11:30-13:15 (1h45m) single-neutral-actions" at bounding box center [649, 308] width 92 height 28
click at [731, 314] on app-card-role "Merchandiser 0/1 11:00-14:10 (3h10m) single-neutral-actions" at bounding box center [748, 308] width 92 height 28
click at [1479, 81] on app-invite-slot "single-neutral-actions" at bounding box center [1497, 75] width 140 height 16
click at [1477, 70] on input at bounding box center [1502, 75] width 95 height 10
type input "**********"
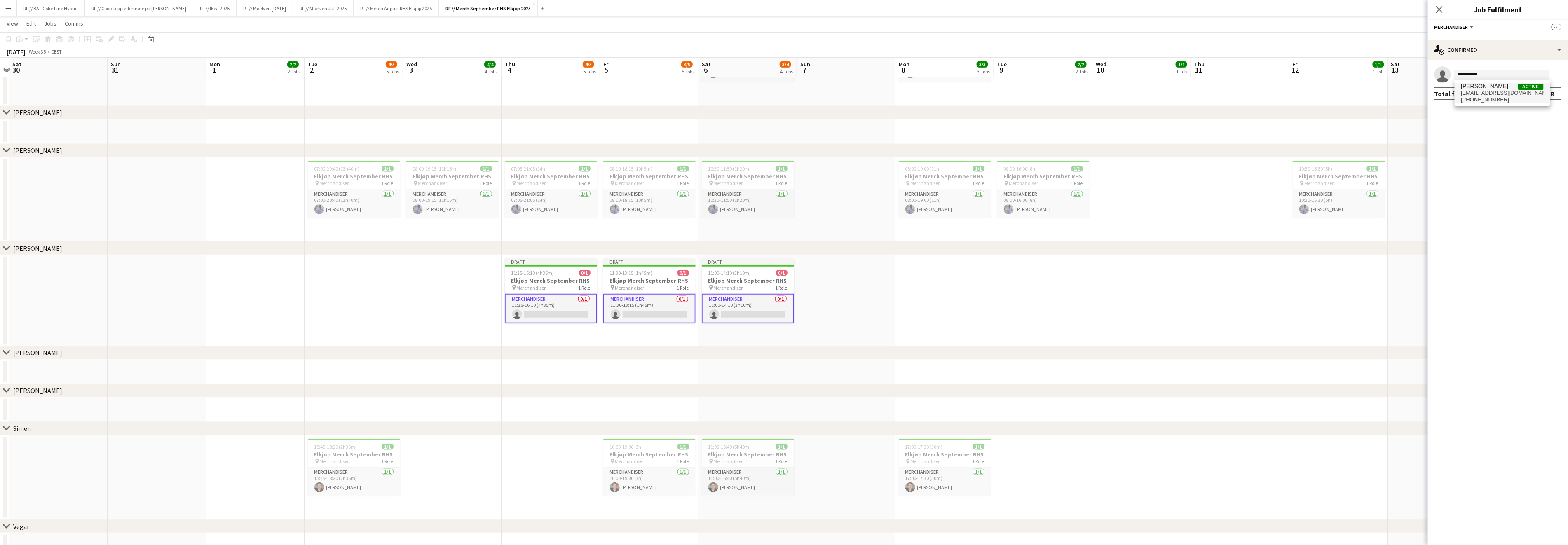
click at [1492, 90] on span "[EMAIL_ADDRESS][DOMAIN_NAME]" at bounding box center [1502, 93] width 83 height 7
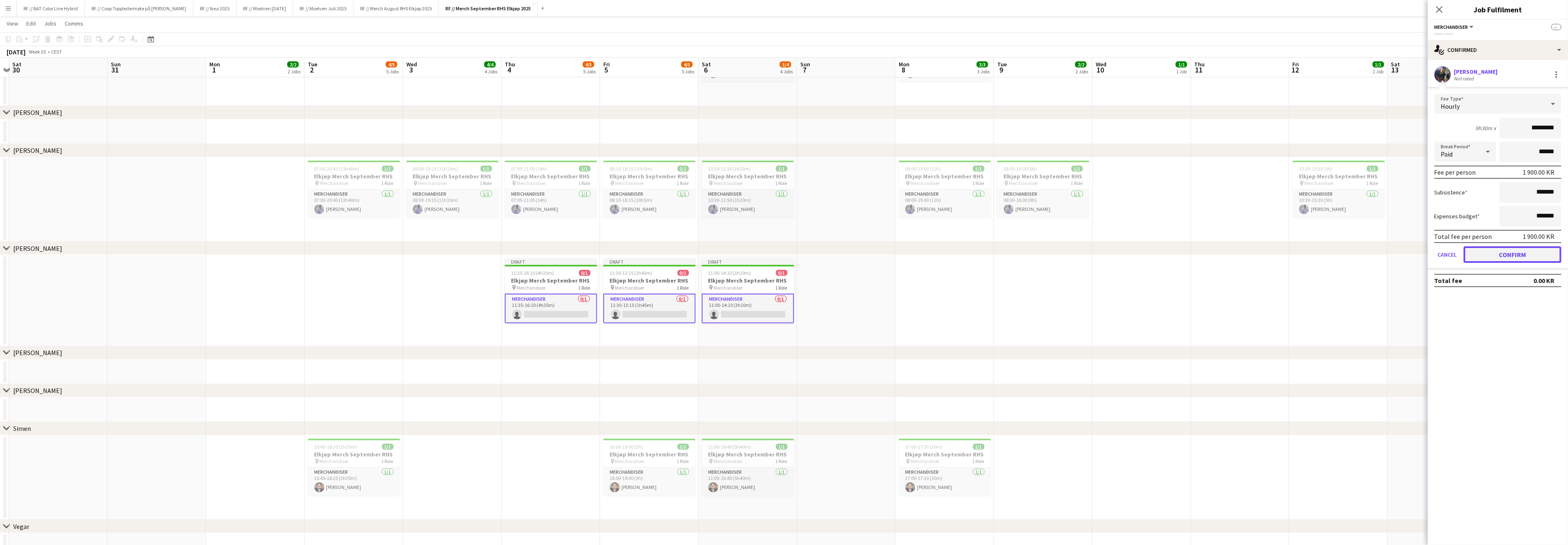
click at [1518, 246] on button "Confirm" at bounding box center [1512, 254] width 98 height 16
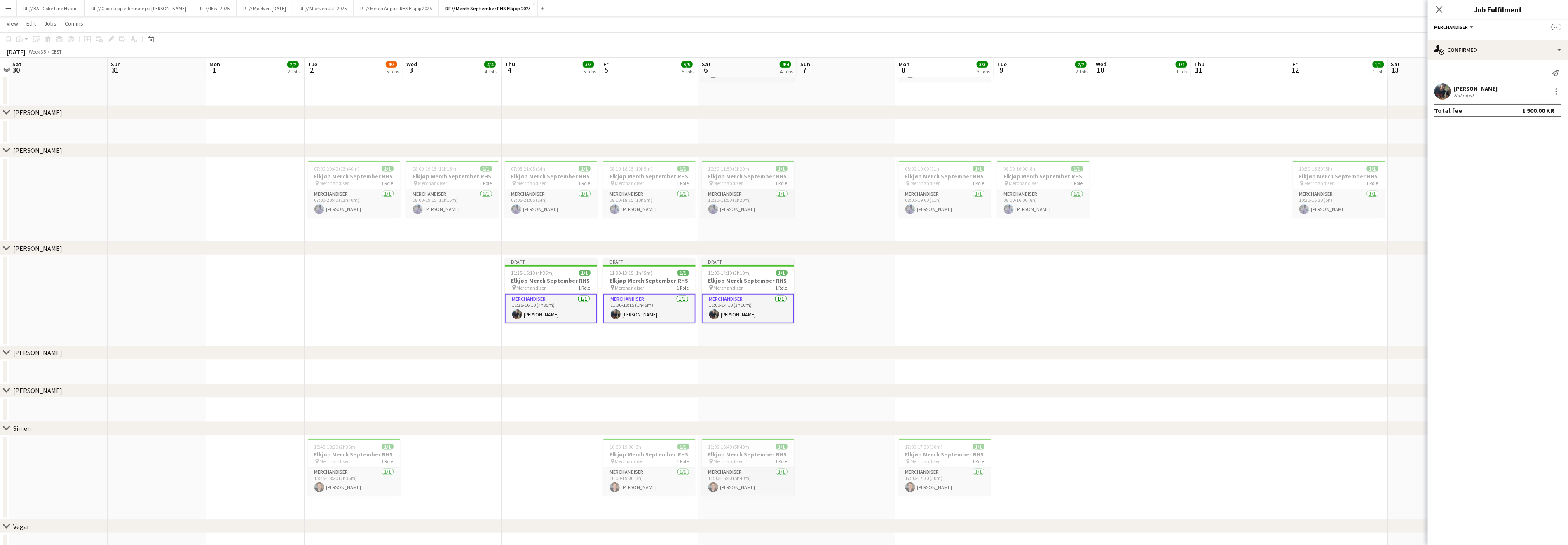
click at [1198, 299] on app-date-cell at bounding box center [1240, 301] width 98 height 92
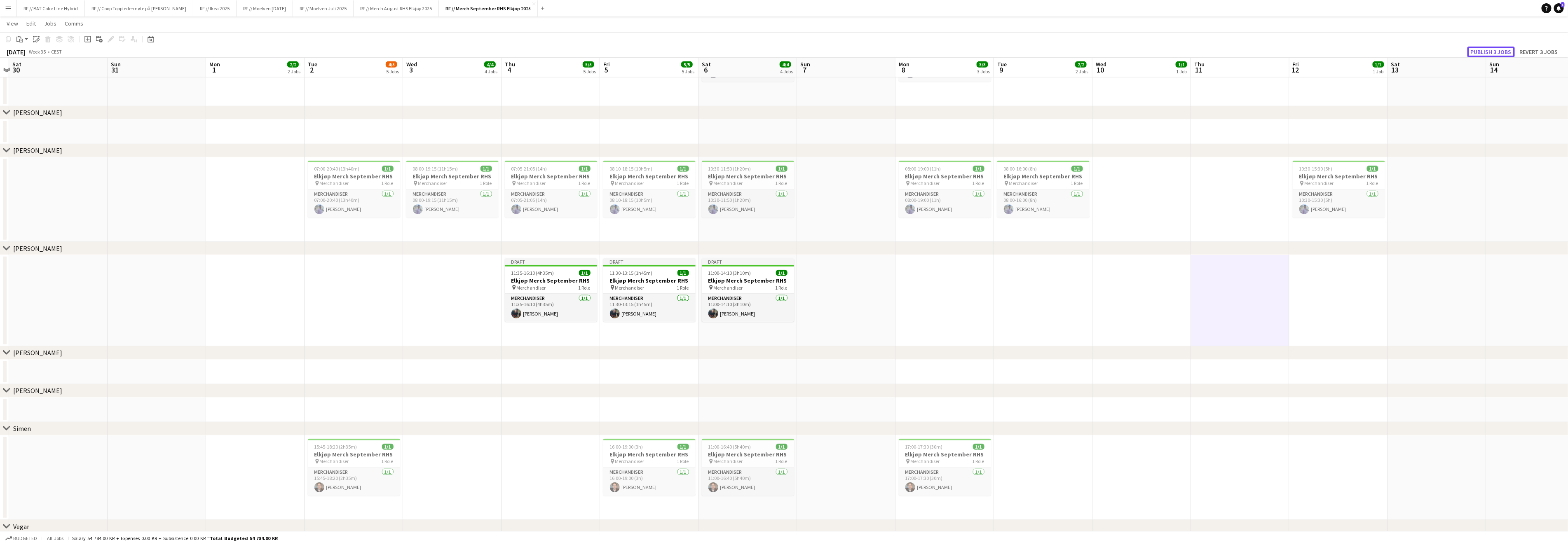
click at [1485, 45] on div "Copy Paste Paste Command V Paste with crew Command Shift V Paste linked Job [GE…" at bounding box center [784, 45] width 1568 height 26
click at [1487, 48] on button "Publish 3 jobs" at bounding box center [1491, 52] width 48 height 11
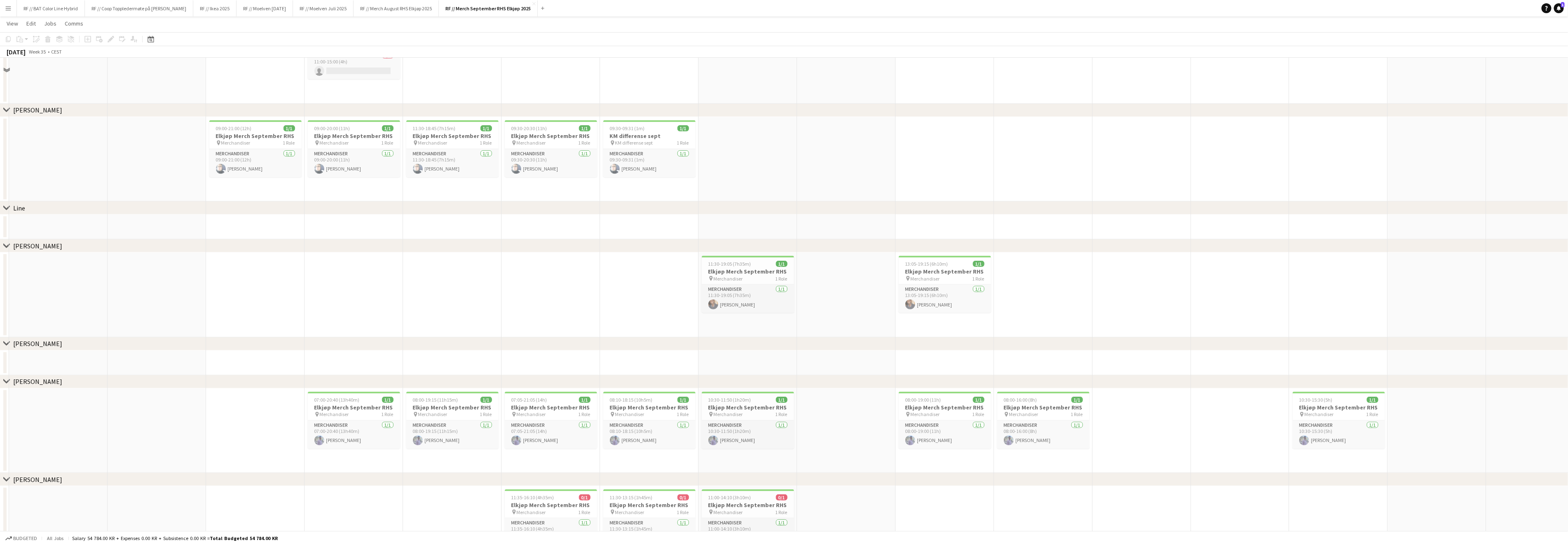
scroll to position [0, 0]
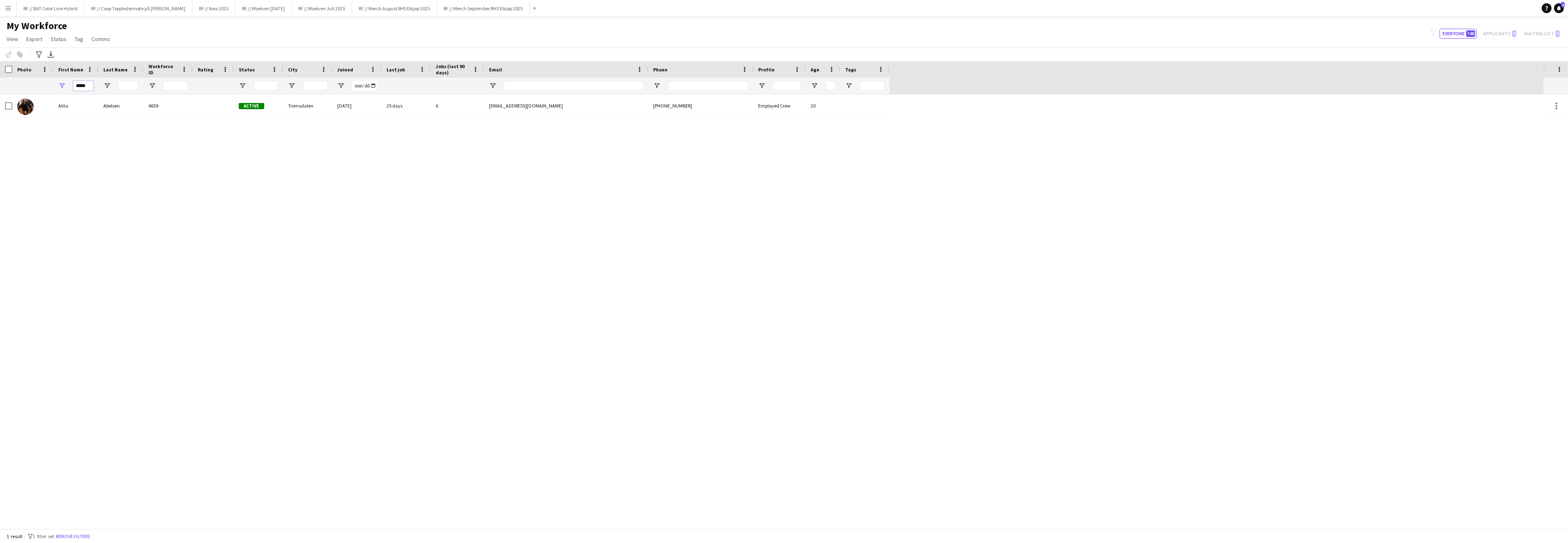
click at [79, 83] on input "*****" at bounding box center [83, 86] width 21 height 10
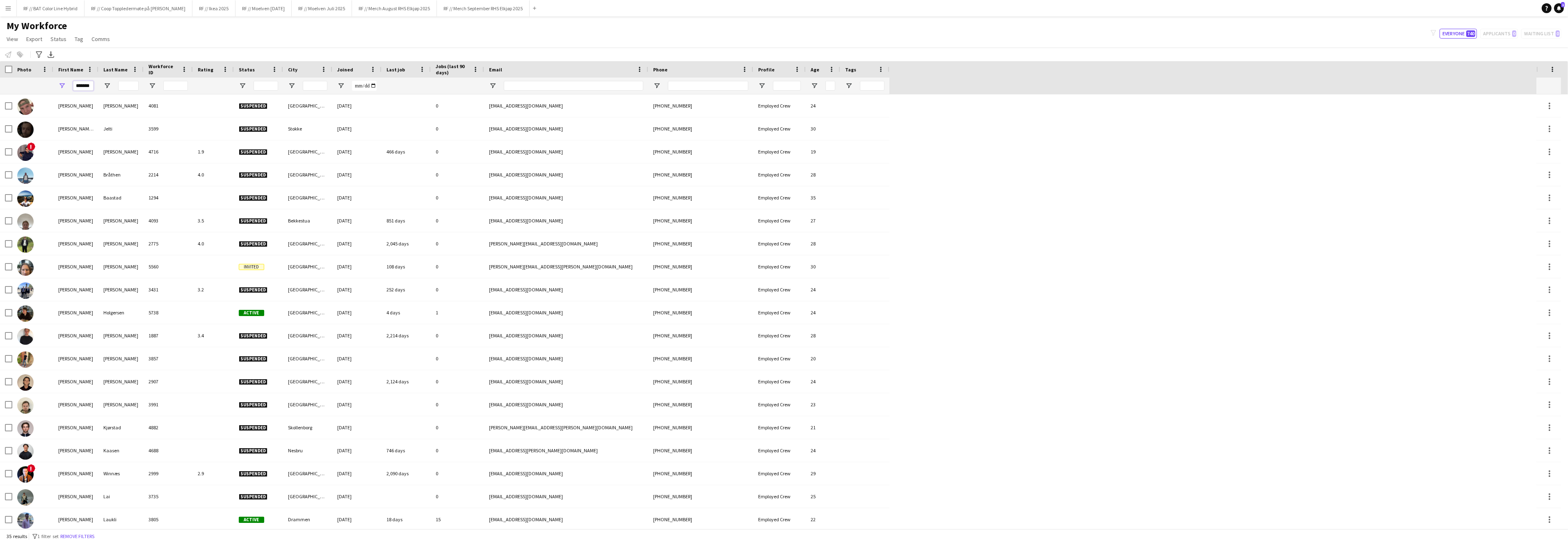
type input "*******"
click at [125, 86] on input "Last Name Filter Input" at bounding box center [128, 86] width 21 height 10
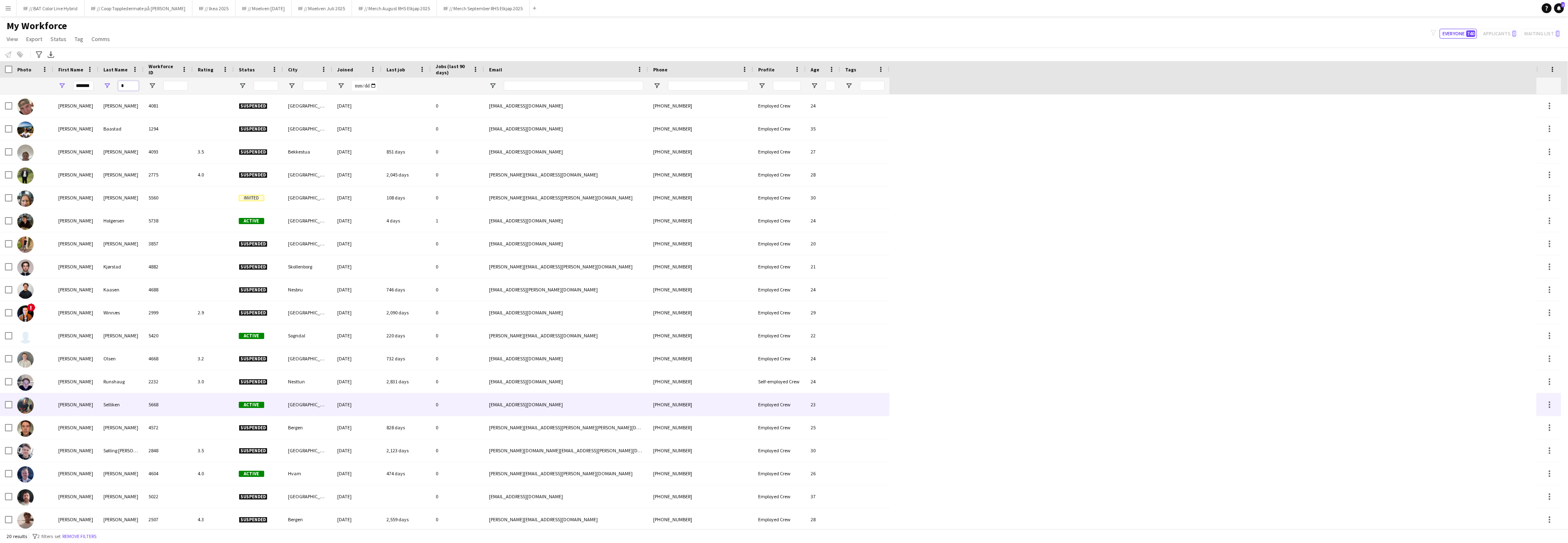
type input "*"
click at [61, 410] on div "[PERSON_NAME]" at bounding box center [76, 404] width 45 height 23
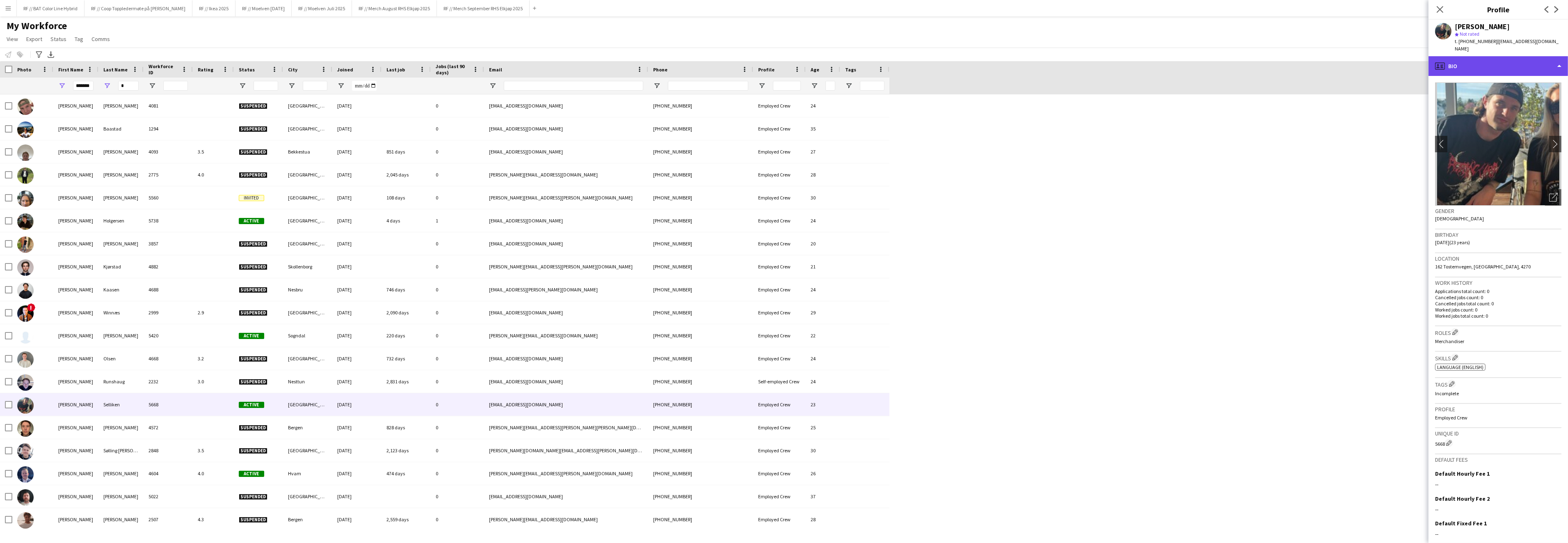
click at [1560, 56] on div "profile Bio" at bounding box center [1498, 66] width 139 height 19
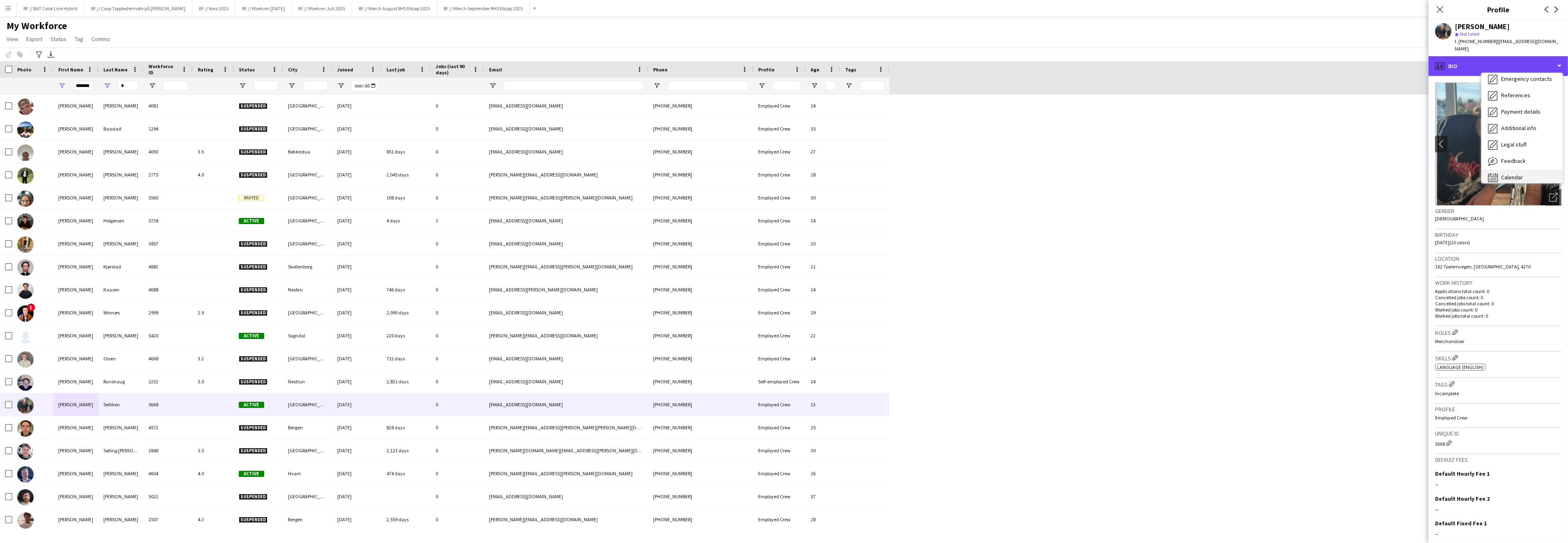
scroll to position [77, 0]
click at [1515, 168] on span "Calendar" at bounding box center [1512, 172] width 22 height 7
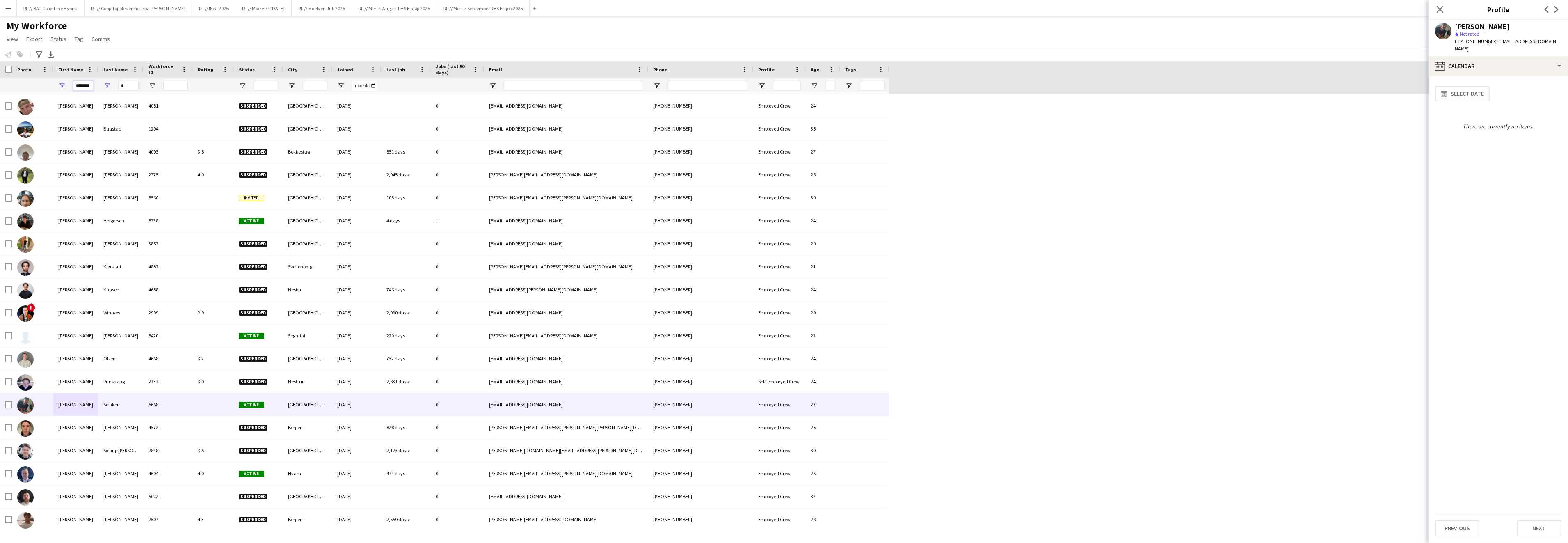
click at [79, 85] on input "*******" at bounding box center [83, 86] width 21 height 10
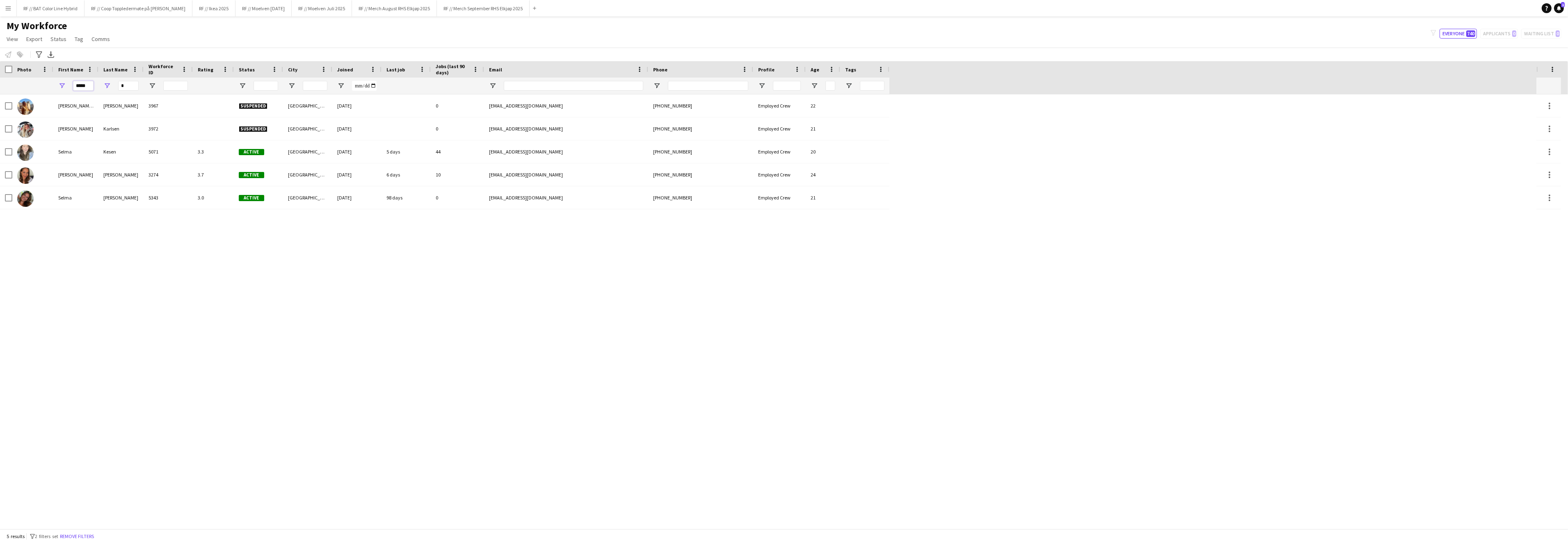
type input "*****"
click at [126, 87] on input "*" at bounding box center [128, 86] width 21 height 10
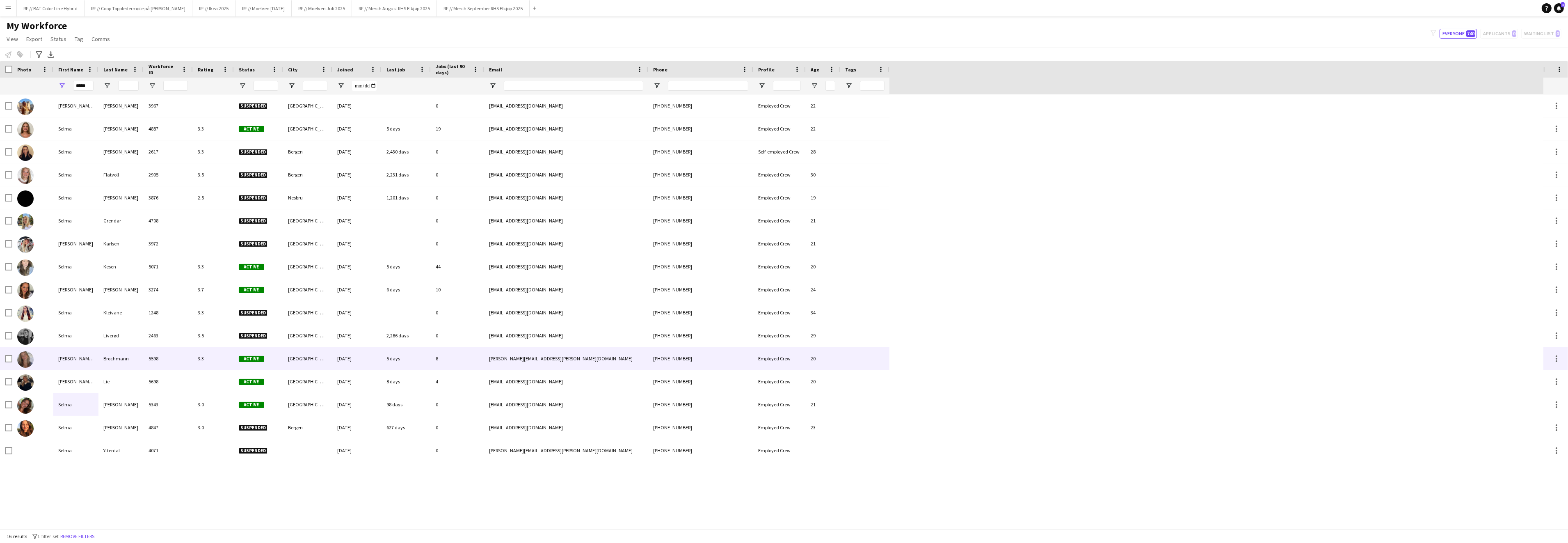
click at [61, 358] on div "Selma Louisa" at bounding box center [76, 358] width 45 height 23
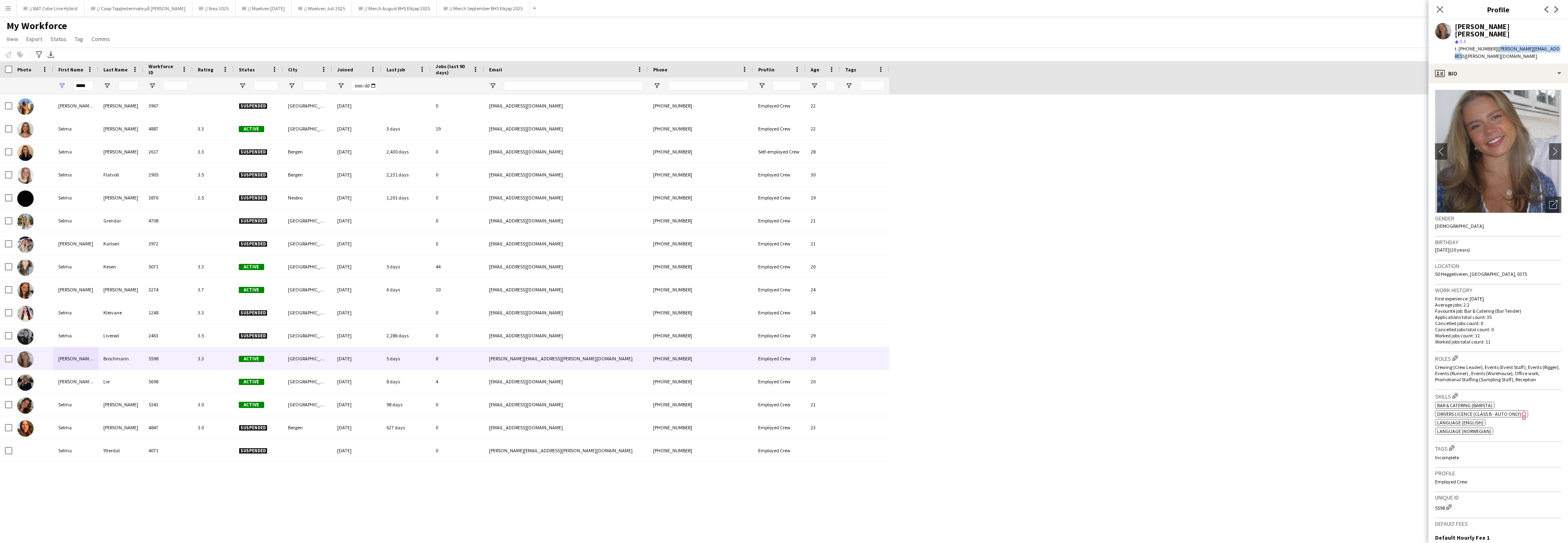
drag, startPoint x: 1551, startPoint y: 42, endPoint x: 1491, endPoint y: 43, distance: 60.0
click at [1489, 43] on div "Selma Louisa Brochmann star 3.3 t. +4791599500 | selma.brochmann@gmail.com" at bounding box center [1498, 41] width 139 height 44
copy span "selma.brochmann@gmail.com"
